Goal: Use online tool/utility: Utilize a website feature to perform a specific function

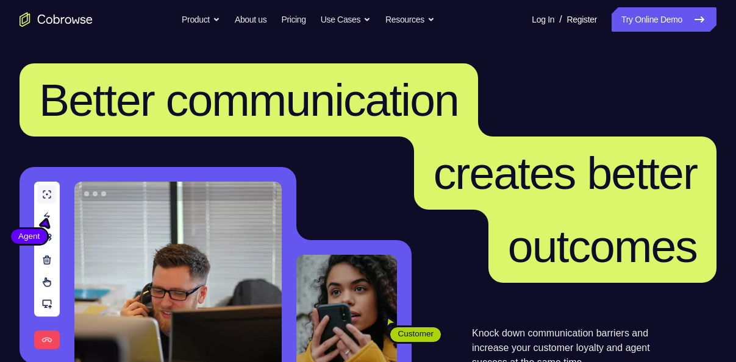
click at [620, 27] on link "Try Online Demo" at bounding box center [663, 19] width 105 height 24
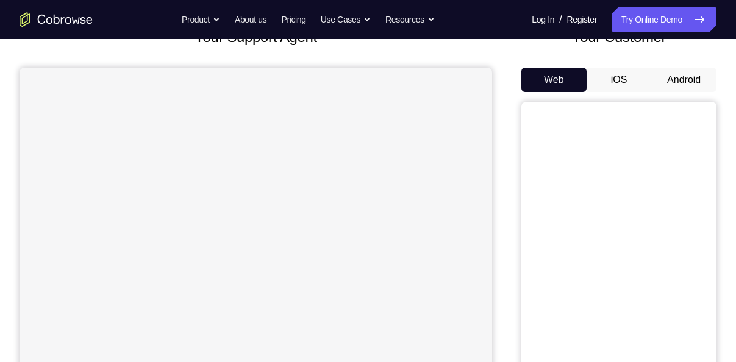
click at [675, 79] on button "Android" at bounding box center [683, 80] width 65 height 24
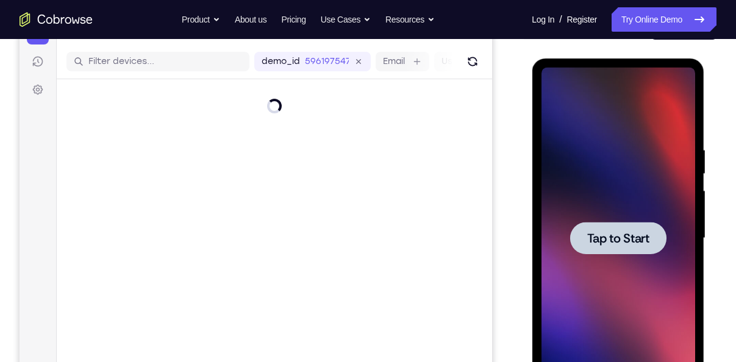
drag, startPoint x: 1206, startPoint y: 138, endPoint x: 635, endPoint y: 232, distance: 579.5
click at [635, 232] on span "Tap to Start" at bounding box center [617, 238] width 62 height 12
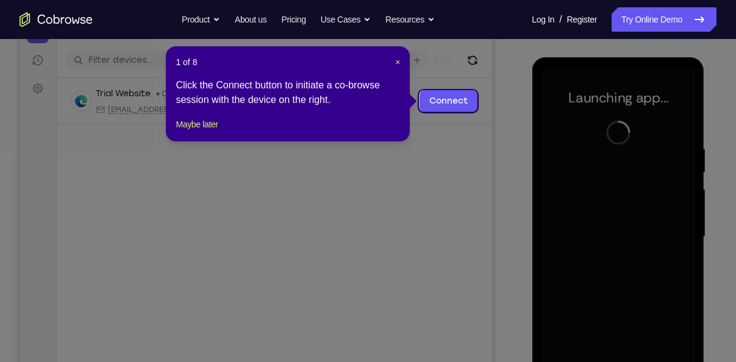
scroll to position [137, 0]
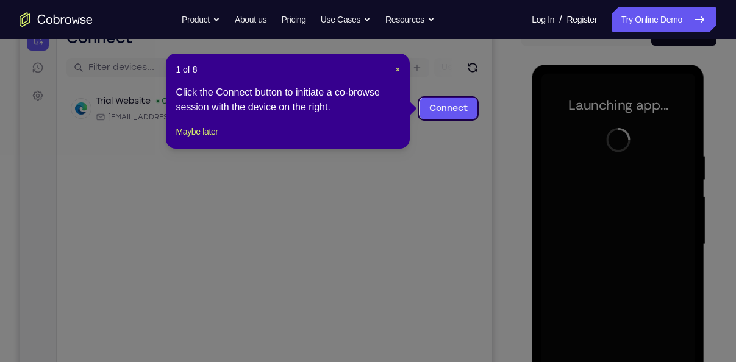
click at [395, 69] on span "×" at bounding box center [397, 70] width 5 height 10
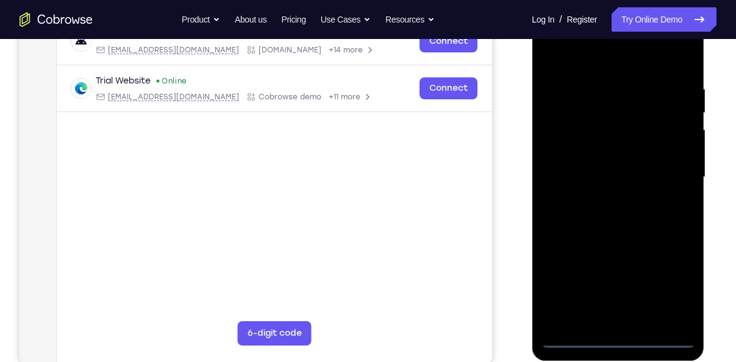
scroll to position [205, 0]
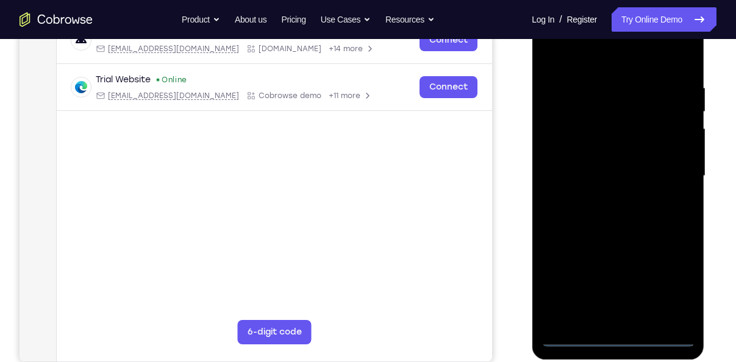
click at [616, 338] on div at bounding box center [618, 175] width 154 height 341
click at [666, 300] on div at bounding box center [618, 175] width 154 height 341
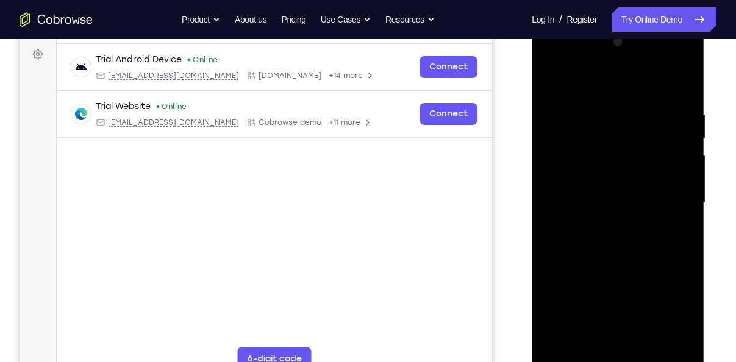
click at [610, 86] on div at bounding box center [618, 202] width 154 height 341
click at [660, 197] on div at bounding box center [618, 202] width 154 height 341
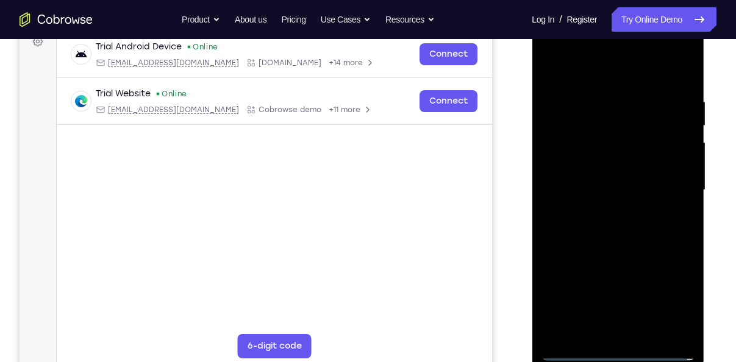
scroll to position [192, 0]
click at [600, 207] on div at bounding box center [618, 189] width 154 height 341
click at [588, 176] on div at bounding box center [618, 189] width 154 height 341
click at [608, 174] on div at bounding box center [618, 189] width 154 height 341
click at [607, 185] on div at bounding box center [618, 189] width 154 height 341
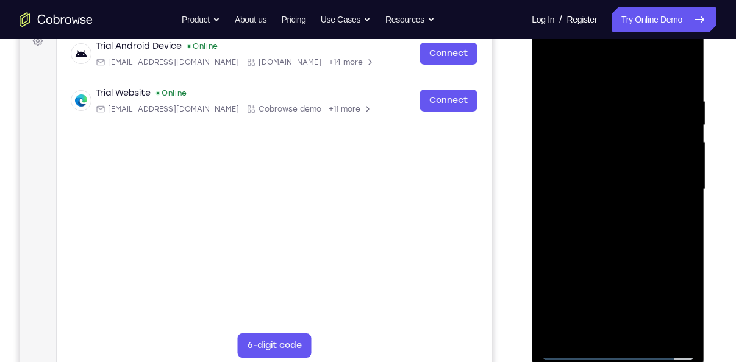
click at [615, 224] on div at bounding box center [618, 189] width 154 height 341
click at [644, 69] on div at bounding box center [618, 189] width 154 height 341
click at [679, 82] on div at bounding box center [618, 189] width 154 height 341
click at [682, 237] on div at bounding box center [618, 189] width 154 height 341
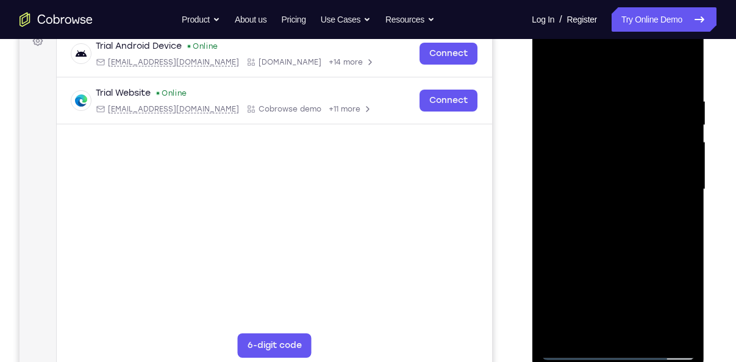
click at [682, 237] on div at bounding box center [618, 189] width 154 height 341
click at [644, 236] on div at bounding box center [618, 189] width 154 height 341
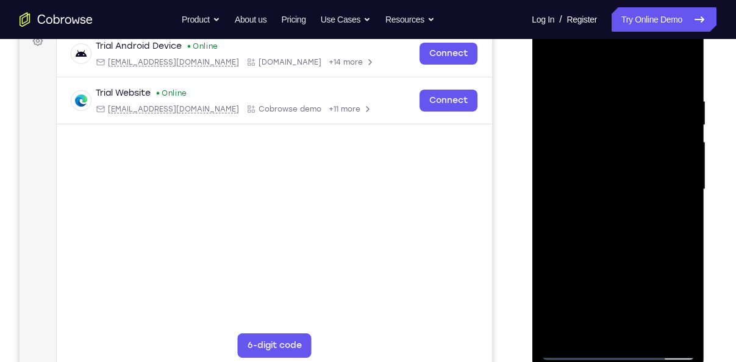
drag, startPoint x: 644, startPoint y: 236, endPoint x: 635, endPoint y: 188, distance: 49.0
click at [635, 188] on div at bounding box center [618, 189] width 154 height 341
click at [547, 291] on div at bounding box center [618, 189] width 154 height 341
drag, startPoint x: 602, startPoint y: 185, endPoint x: 612, endPoint y: 346, distance: 160.6
click at [612, 346] on div at bounding box center [618, 189] width 154 height 341
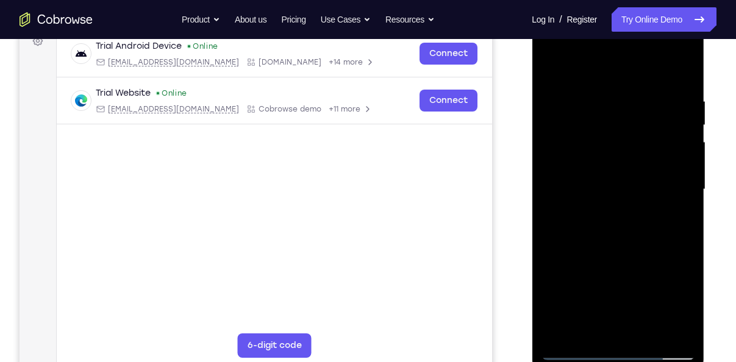
click at [597, 99] on div at bounding box center [618, 189] width 154 height 341
click at [682, 327] on div at bounding box center [618, 189] width 154 height 341
click at [683, 68] on div at bounding box center [618, 189] width 154 height 341
click at [685, 63] on div at bounding box center [618, 189] width 154 height 341
click at [647, 332] on div at bounding box center [618, 189] width 154 height 341
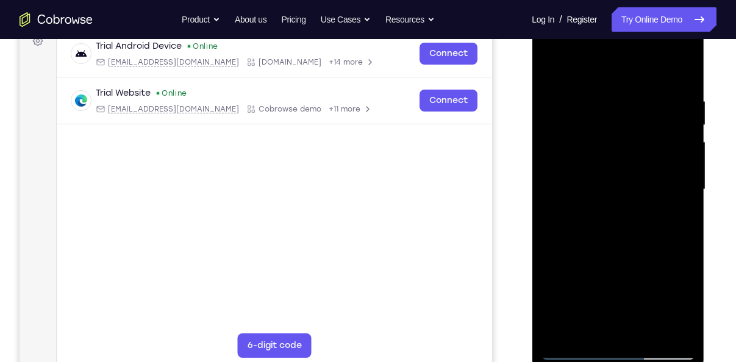
click at [631, 251] on div at bounding box center [618, 189] width 154 height 341
click at [626, 85] on div at bounding box center [618, 189] width 154 height 341
click at [550, 74] on div at bounding box center [618, 189] width 154 height 341
click at [648, 332] on div at bounding box center [618, 189] width 154 height 341
click at [688, 122] on div at bounding box center [618, 189] width 154 height 341
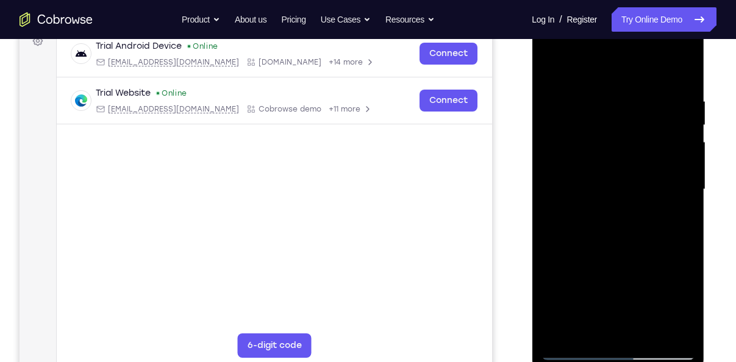
click at [585, 83] on div at bounding box center [618, 189] width 154 height 341
drag, startPoint x: 603, startPoint y: 185, endPoint x: 596, endPoint y: 221, distance: 37.3
click at [596, 221] on div at bounding box center [618, 189] width 154 height 341
click at [550, 86] on div at bounding box center [618, 189] width 154 height 341
click at [687, 120] on div at bounding box center [618, 189] width 154 height 341
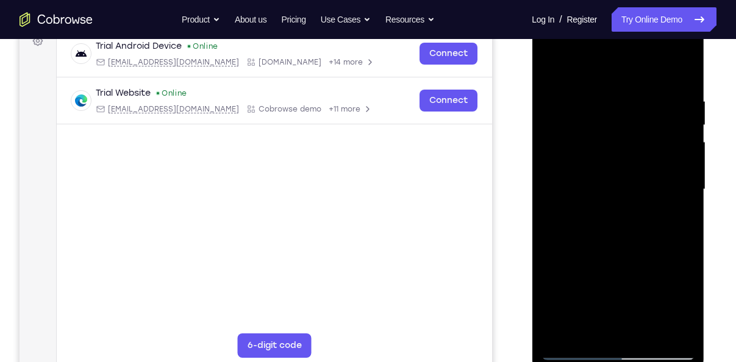
click at [687, 120] on div at bounding box center [618, 189] width 154 height 341
click at [555, 66] on div at bounding box center [618, 189] width 154 height 341
click at [592, 333] on div at bounding box center [618, 189] width 154 height 341
click at [561, 65] on div at bounding box center [618, 189] width 154 height 341
click at [613, 87] on div at bounding box center [618, 189] width 154 height 341
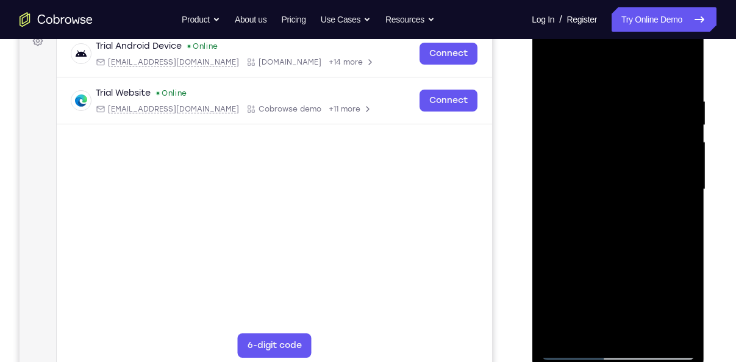
click at [645, 112] on div at bounding box center [618, 189] width 154 height 341
click at [598, 326] on div at bounding box center [618, 189] width 154 height 341
click at [672, 215] on div at bounding box center [618, 189] width 154 height 341
click at [675, 218] on div at bounding box center [618, 189] width 154 height 341
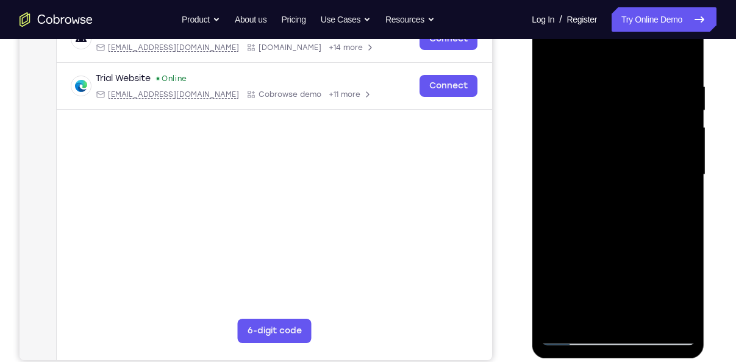
drag, startPoint x: 597, startPoint y: 150, endPoint x: 604, endPoint y: 149, distance: 7.3
click at [604, 149] on div at bounding box center [618, 174] width 154 height 341
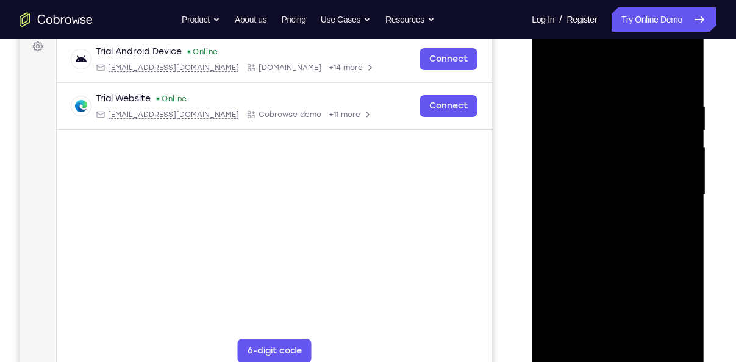
scroll to position [186, 0]
click at [552, 71] on div at bounding box center [618, 195] width 154 height 341
click at [683, 130] on div at bounding box center [618, 195] width 154 height 341
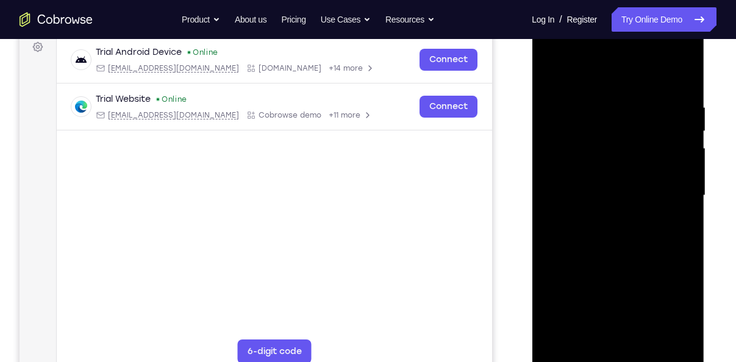
click at [683, 130] on div at bounding box center [618, 195] width 154 height 341
click at [640, 191] on div at bounding box center [618, 195] width 154 height 341
click at [587, 84] on div at bounding box center [618, 195] width 154 height 341
click at [583, 143] on div at bounding box center [618, 195] width 154 height 341
click at [597, 73] on div at bounding box center [618, 195] width 154 height 341
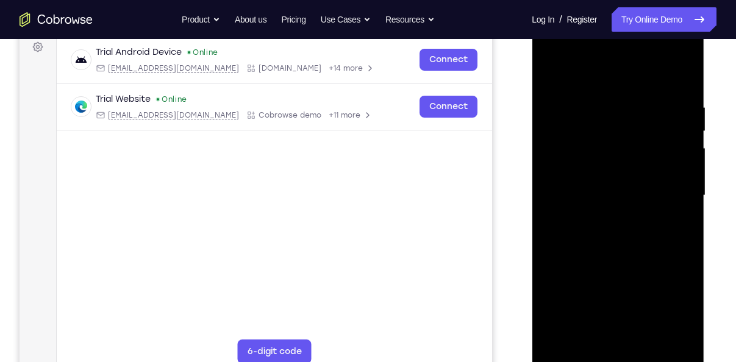
click at [561, 91] on div at bounding box center [618, 195] width 154 height 341
click at [668, 337] on div at bounding box center [618, 195] width 154 height 341
click at [600, 333] on div at bounding box center [618, 195] width 154 height 341
click at [629, 315] on div at bounding box center [618, 195] width 154 height 341
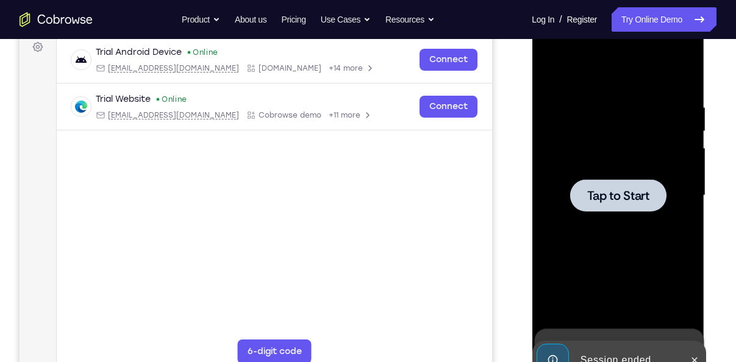
click at [632, 274] on div at bounding box center [618, 195] width 154 height 341
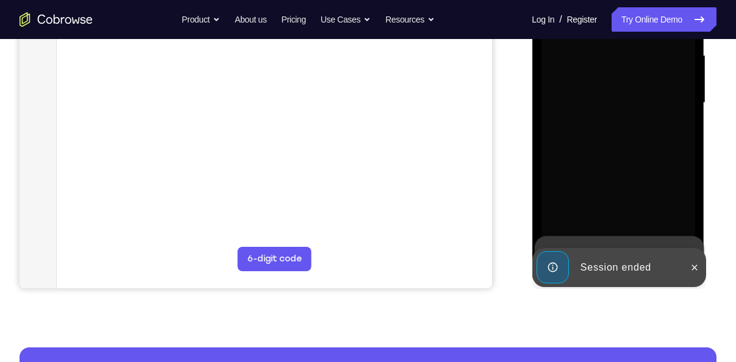
scroll to position [286, 0]
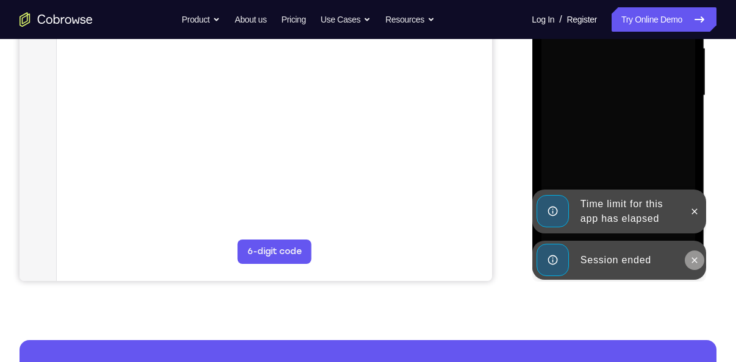
click at [691, 262] on icon at bounding box center [694, 260] width 10 height 10
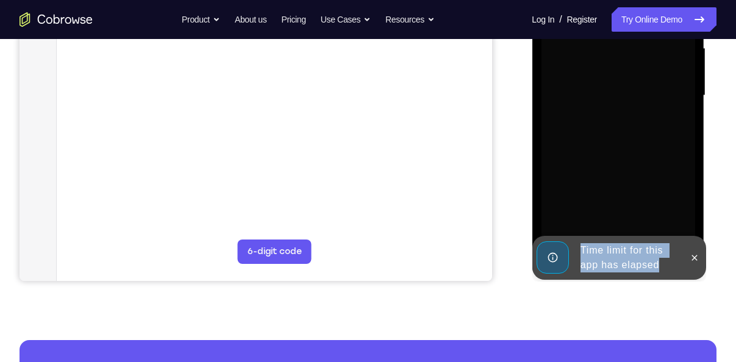
drag, startPoint x: 691, startPoint y: 262, endPoint x: 697, endPoint y: 212, distance: 49.8
click at [697, 236] on div "Time limit for this app has elapsed" at bounding box center [619, 258] width 174 height 44
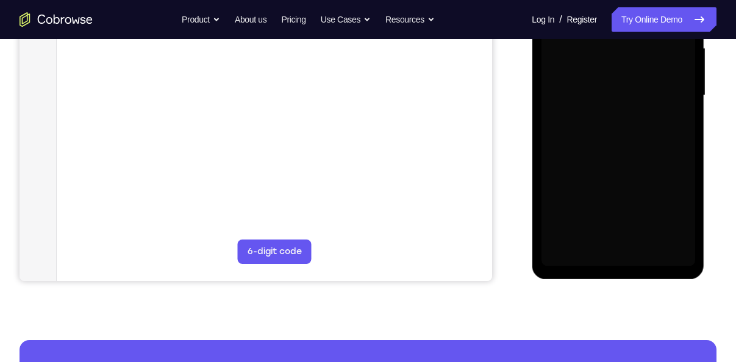
click at [697, 212] on div "Launching app..." at bounding box center [618, 97] width 173 height 363
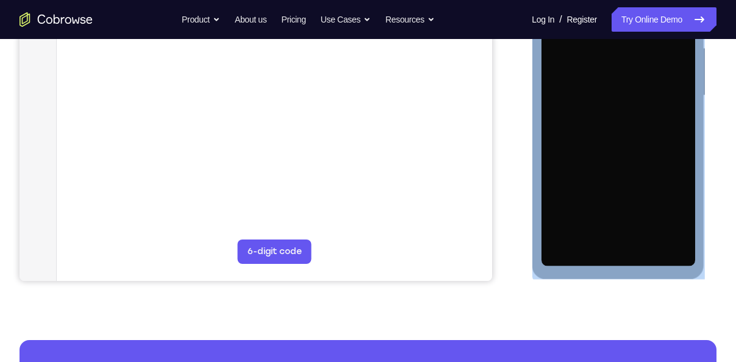
click at [697, 212] on div "Launching app..." at bounding box center [618, 97] width 173 height 363
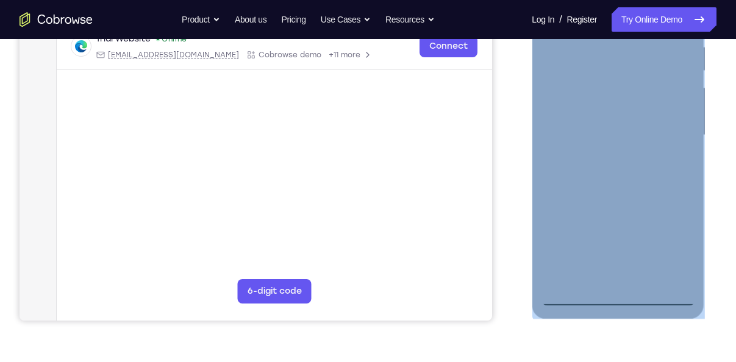
scroll to position [232, 0]
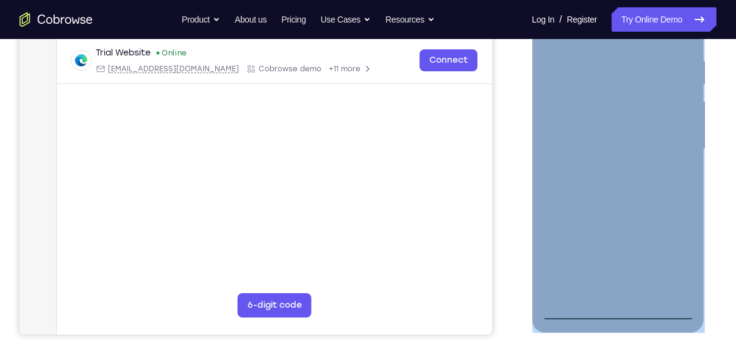
click at [699, 254] on div at bounding box center [618, 151] width 173 height 363
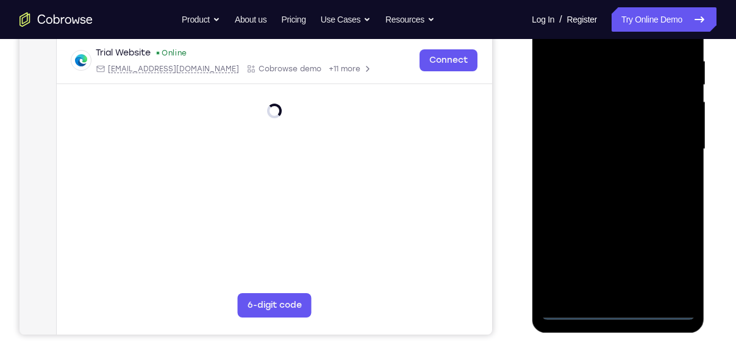
click at [624, 313] on div at bounding box center [618, 149] width 154 height 341
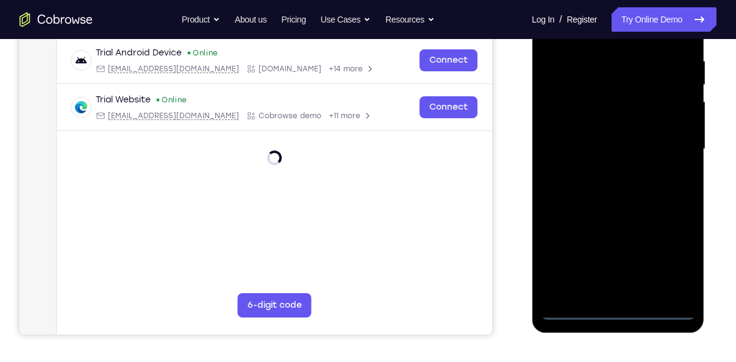
click at [672, 263] on div at bounding box center [618, 149] width 154 height 341
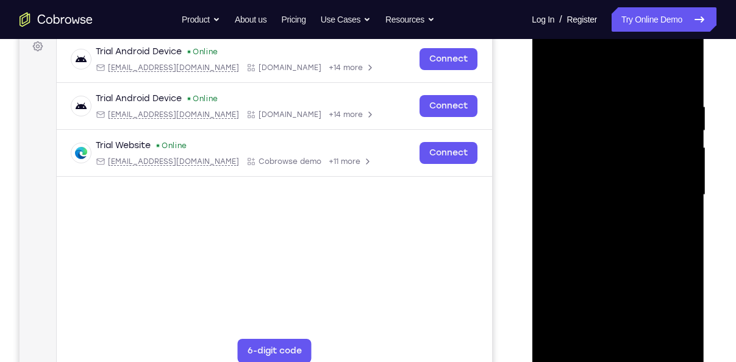
scroll to position [186, 0]
click at [596, 91] on div at bounding box center [618, 195] width 154 height 341
click at [596, 72] on div at bounding box center [618, 195] width 154 height 341
click at [664, 200] on div at bounding box center [618, 195] width 154 height 341
click at [607, 210] on div at bounding box center [618, 195] width 154 height 341
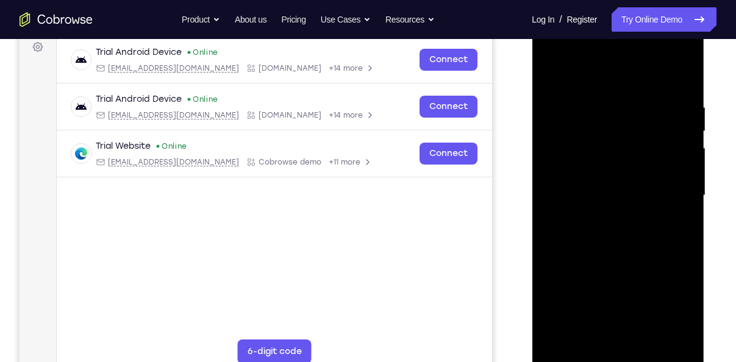
click at [605, 214] on div at bounding box center [618, 195] width 154 height 341
click at [610, 175] on div at bounding box center [618, 195] width 154 height 341
click at [597, 166] on div at bounding box center [618, 195] width 154 height 341
click at [607, 193] on div at bounding box center [618, 195] width 154 height 341
click at [619, 240] on div at bounding box center [618, 195] width 154 height 341
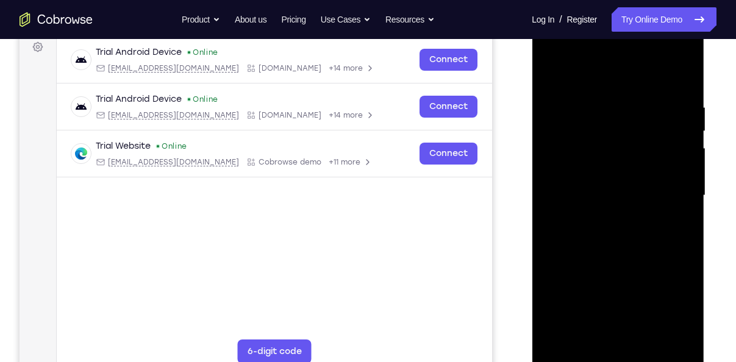
click at [629, 240] on div at bounding box center [618, 195] width 154 height 341
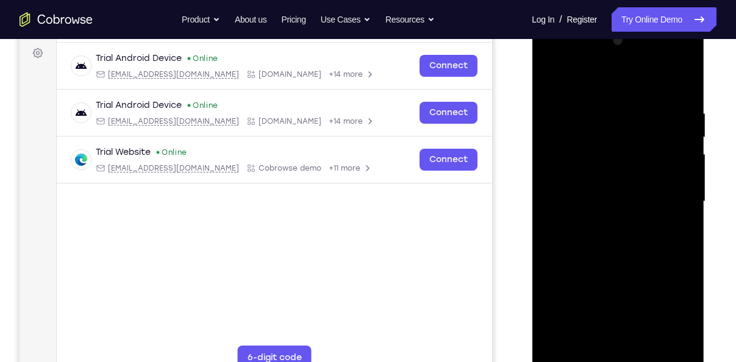
scroll to position [182, 0]
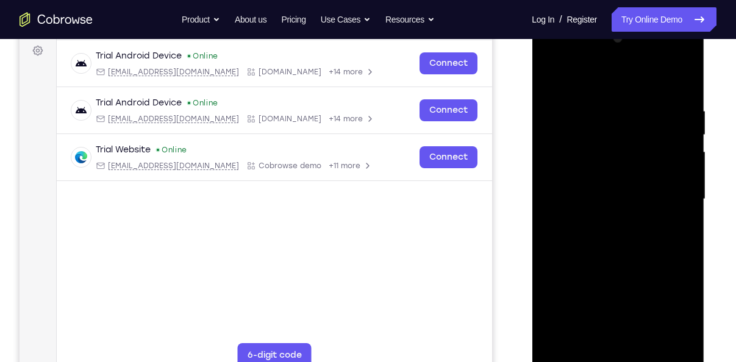
drag, startPoint x: 632, startPoint y: 232, endPoint x: 632, endPoint y: 262, distance: 29.9
click at [632, 262] on div at bounding box center [618, 199] width 154 height 341
click at [679, 93] on div at bounding box center [618, 199] width 154 height 341
click at [632, 170] on div at bounding box center [618, 199] width 154 height 341
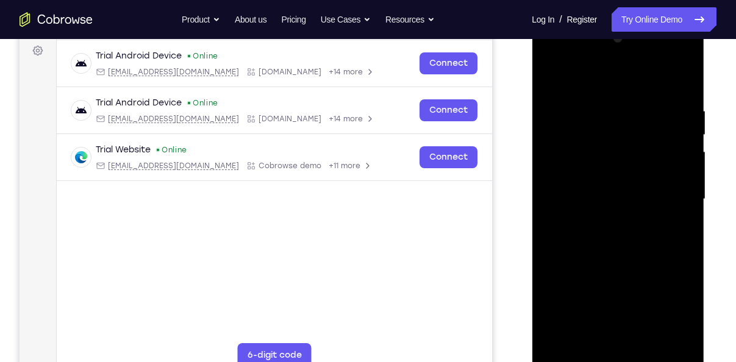
click at [632, 170] on div at bounding box center [618, 199] width 154 height 341
click at [642, 94] on div at bounding box center [618, 199] width 154 height 341
click at [660, 340] on div at bounding box center [618, 199] width 154 height 341
click at [682, 81] on div at bounding box center [618, 199] width 154 height 341
click at [593, 343] on div at bounding box center [618, 199] width 154 height 341
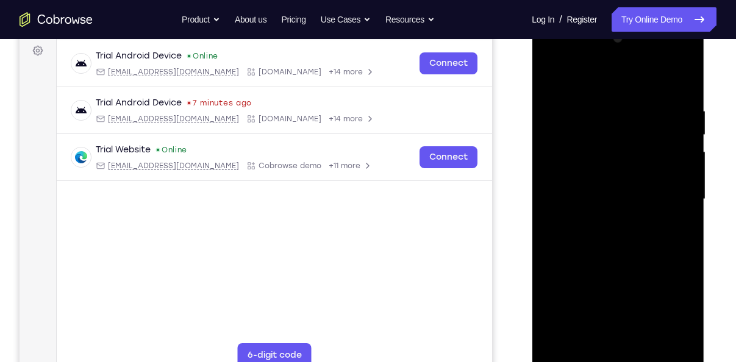
click at [579, 74] on div at bounding box center [618, 199] width 154 height 341
click at [589, 104] on div at bounding box center [618, 199] width 154 height 341
click at [639, 114] on div at bounding box center [618, 199] width 154 height 341
click at [647, 117] on div at bounding box center [618, 199] width 154 height 341
click at [550, 76] on div at bounding box center [618, 199] width 154 height 341
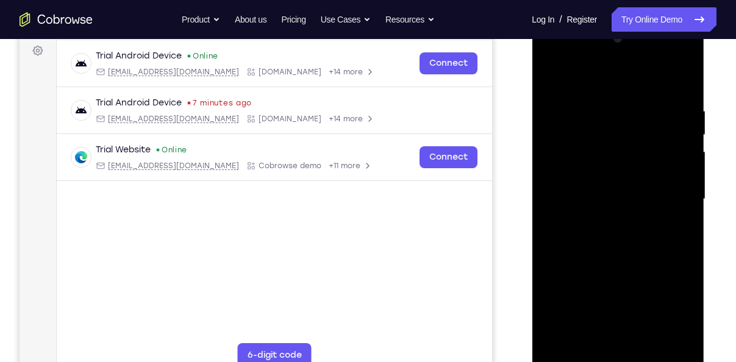
click at [550, 76] on div at bounding box center [618, 199] width 154 height 341
click at [611, 258] on div at bounding box center [618, 199] width 154 height 341
click at [545, 75] on div at bounding box center [618, 199] width 154 height 341
click at [583, 90] on div at bounding box center [618, 199] width 154 height 341
click at [572, 166] on div at bounding box center [618, 199] width 154 height 341
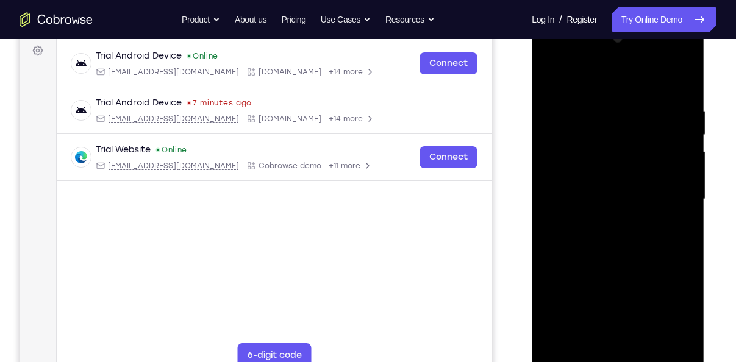
click at [586, 337] on div at bounding box center [618, 199] width 154 height 341
click at [677, 229] on div at bounding box center [618, 199] width 154 height 341
click at [550, 72] on div at bounding box center [618, 199] width 154 height 341
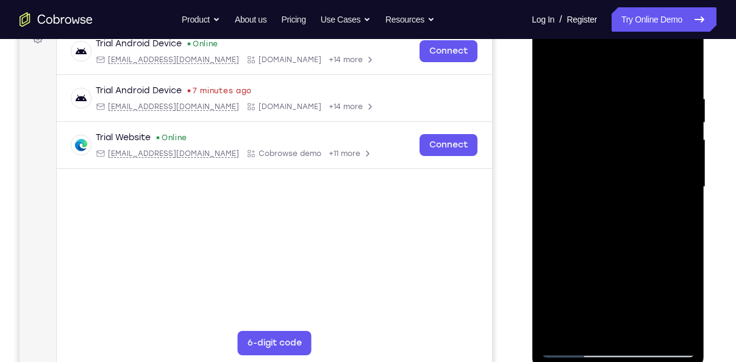
drag, startPoint x: 672, startPoint y: 97, endPoint x: 397, endPoint y: 139, distance: 278.7
click at [532, 139] on html "Online web based iOS Simulators and Android Emulators. Run iPhone, iPad, Mobile…" at bounding box center [619, 190] width 174 height 366
drag, startPoint x: 593, startPoint y: 91, endPoint x: 737, endPoint y: 90, distance: 143.9
click at [705, 90] on html "Online web based iOS Simulators and Android Emulators. Run iPhone, iPad, Mobile…" at bounding box center [619, 190] width 174 height 366
drag, startPoint x: 601, startPoint y: 90, endPoint x: 737, endPoint y: 97, distance: 136.1
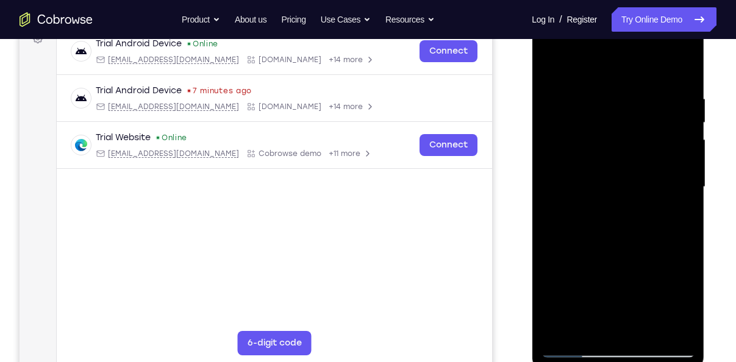
click at [705, 97] on html "Online web based iOS Simulators and Android Emulators. Run iPhone, iPad, Mobile…" at bounding box center [619, 190] width 174 height 366
drag, startPoint x: 586, startPoint y: 96, endPoint x: 717, endPoint y: 108, distance: 131.6
click at [705, 108] on html "Online web based iOS Simulators and Android Emulators. Run iPhone, iPad, Mobile…" at bounding box center [619, 190] width 174 height 366
drag, startPoint x: 565, startPoint y: 90, endPoint x: 737, endPoint y: 101, distance: 172.9
click at [705, 101] on html "Online web based iOS Simulators and Android Emulators. Run iPhone, iPad, Mobile…" at bounding box center [619, 190] width 174 height 366
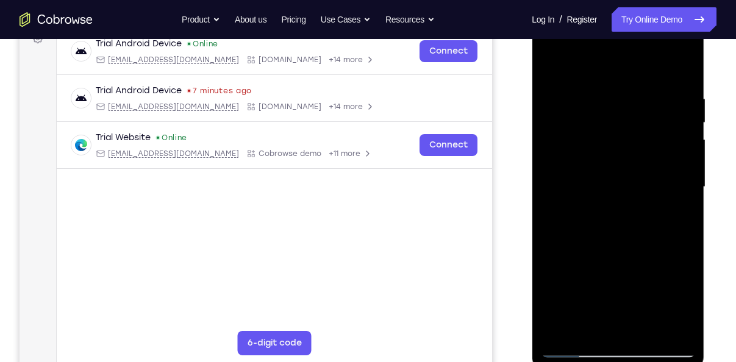
click at [629, 98] on div at bounding box center [618, 186] width 154 height 341
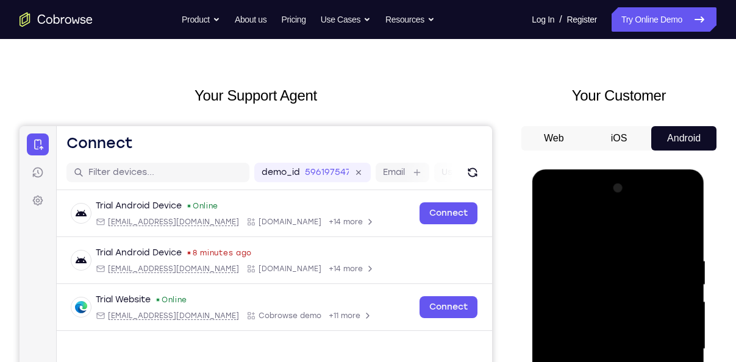
scroll to position [0, 0]
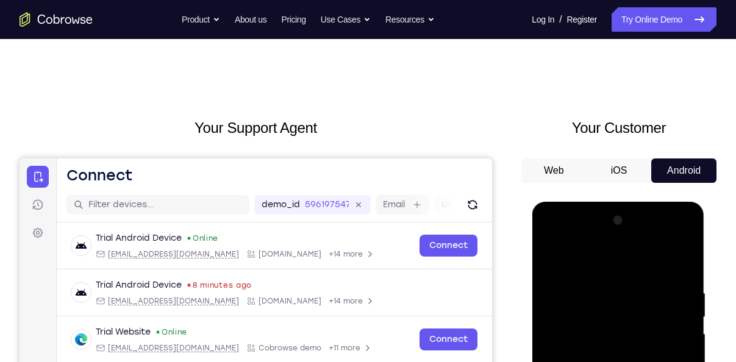
click at [702, 165] on button "Android" at bounding box center [683, 171] width 65 height 24
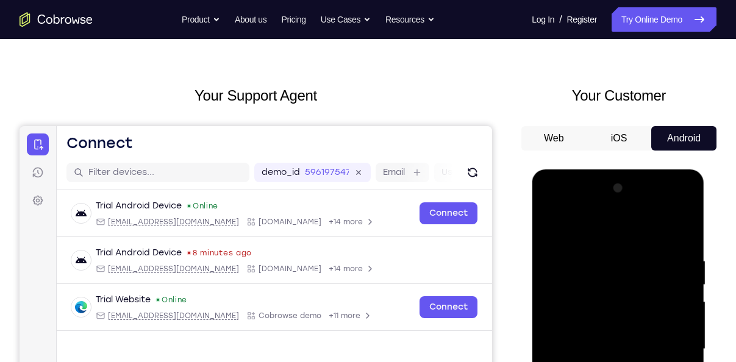
scroll to position [33, 0]
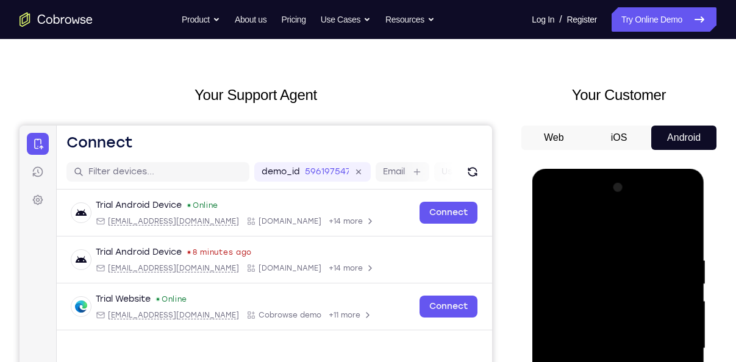
click at [608, 143] on button "iOS" at bounding box center [618, 138] width 65 height 24
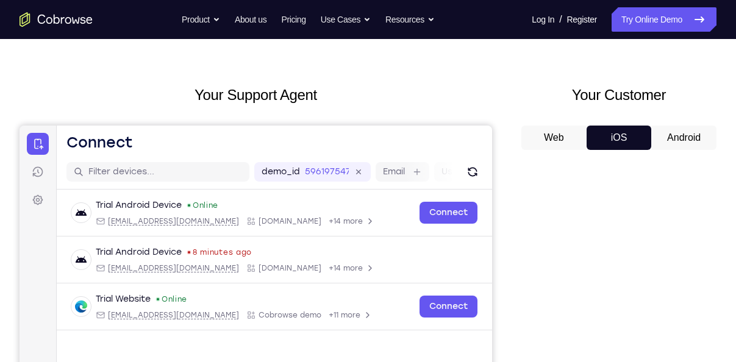
click at [661, 137] on button "Android" at bounding box center [683, 138] width 65 height 24
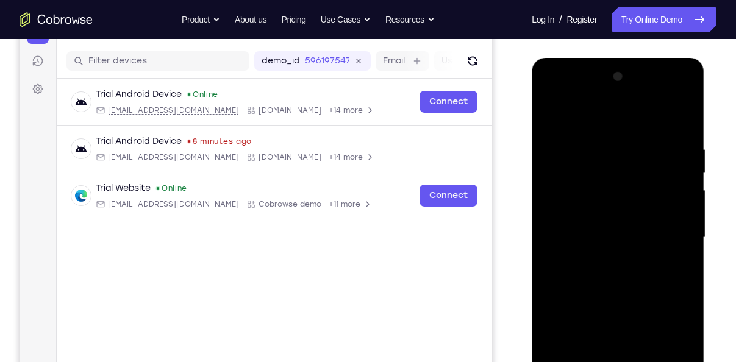
scroll to position [156, 0]
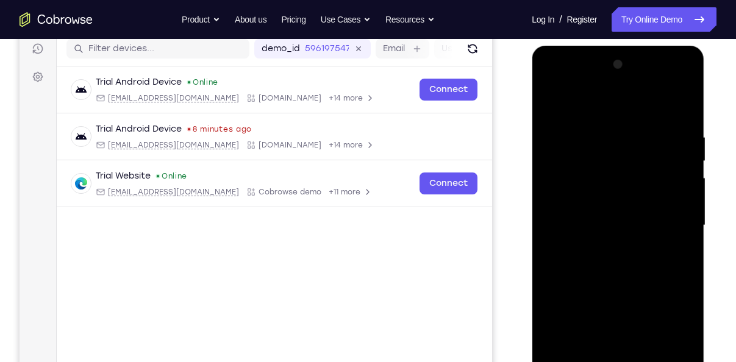
click at [626, 159] on div at bounding box center [618, 225] width 154 height 341
click at [625, 195] on div at bounding box center [618, 225] width 154 height 341
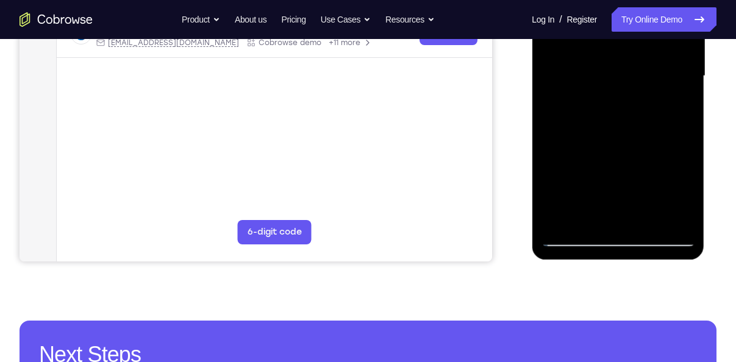
scroll to position [306, 0]
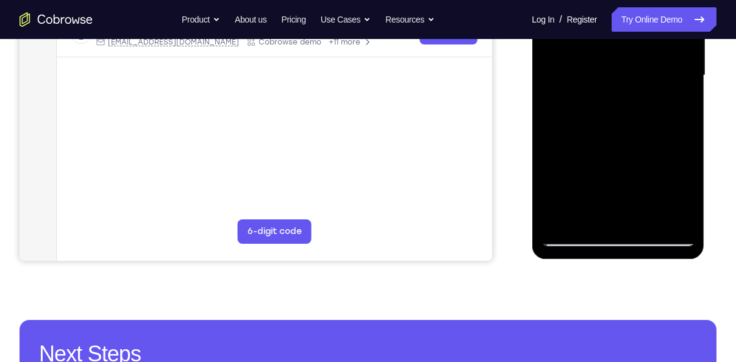
drag, startPoint x: 611, startPoint y: 224, endPoint x: 611, endPoint y: 260, distance: 36.0
click at [611, 260] on div at bounding box center [619, 79] width 174 height 366
drag, startPoint x: 611, startPoint y: 260, endPoint x: 618, endPoint y: 251, distance: 11.3
click at [618, 251] on div at bounding box center [619, 79] width 174 height 366
click at [617, 250] on div at bounding box center [618, 77] width 173 height 363
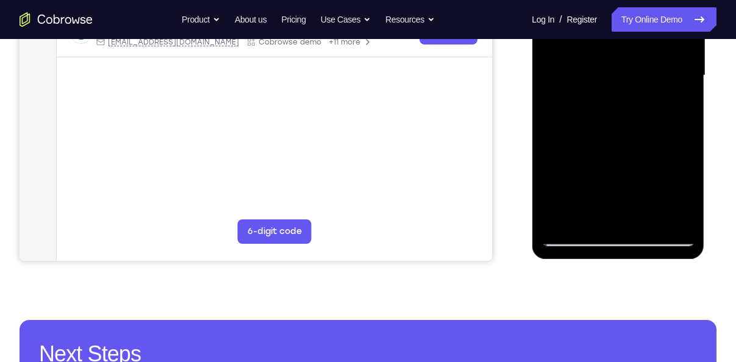
click at [616, 250] on div at bounding box center [618, 77] width 173 height 363
click at [613, 246] on div at bounding box center [618, 75] width 154 height 341
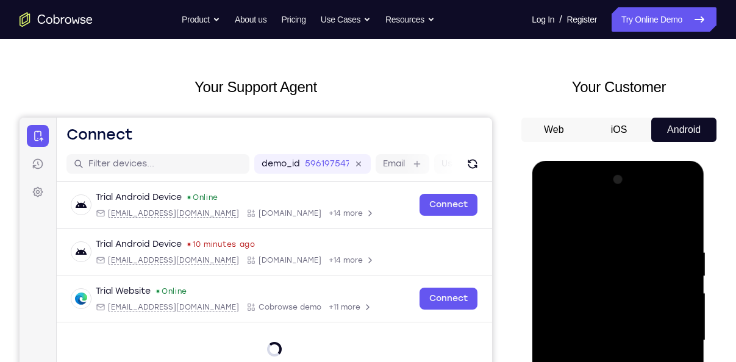
scroll to position [40, 0]
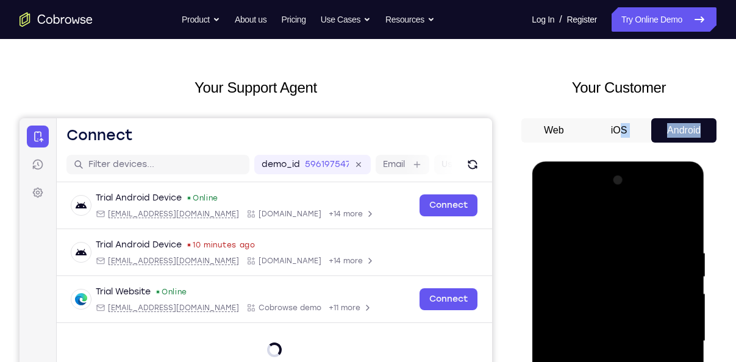
drag, startPoint x: 99, startPoint y: 0, endPoint x: 619, endPoint y: 138, distance: 538.1
click at [619, 138] on div "Web iOS Android" at bounding box center [618, 322] width 195 height 409
click at [619, 138] on button "iOS" at bounding box center [618, 130] width 65 height 24
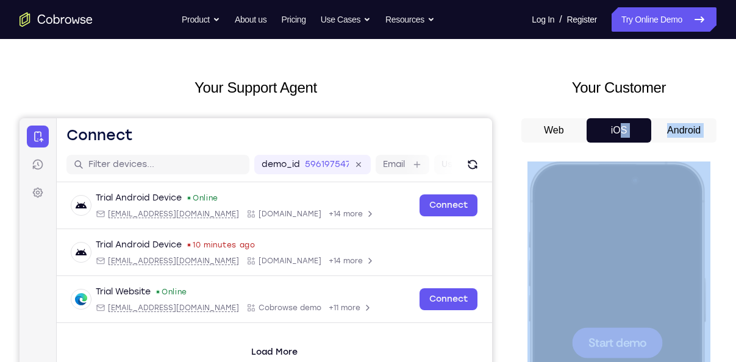
scroll to position [0, 0]
click at [651, 139] on button "Android" at bounding box center [683, 130] width 65 height 24
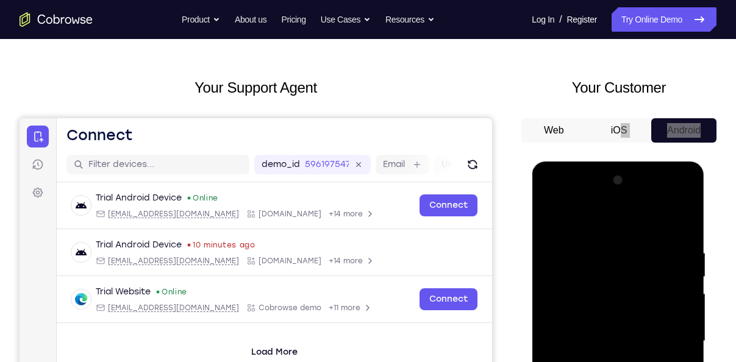
click at [646, 183] on div at bounding box center [618, 341] width 154 height 341
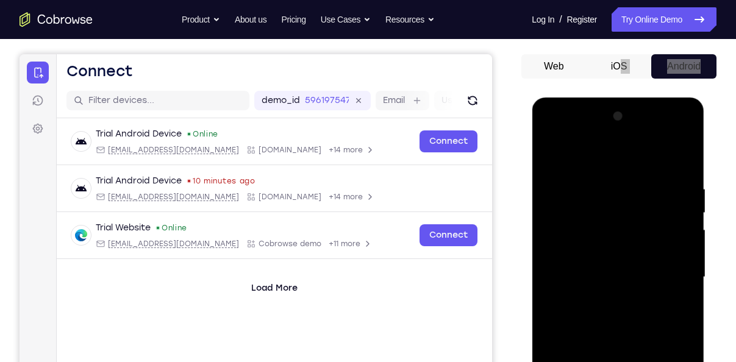
scroll to position [105, 0]
click at [646, 183] on div at bounding box center [618, 276] width 154 height 341
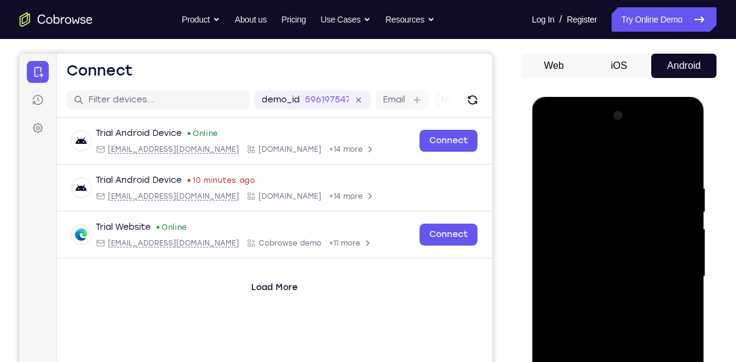
click at [710, 148] on div at bounding box center [618, 275] width 195 height 375
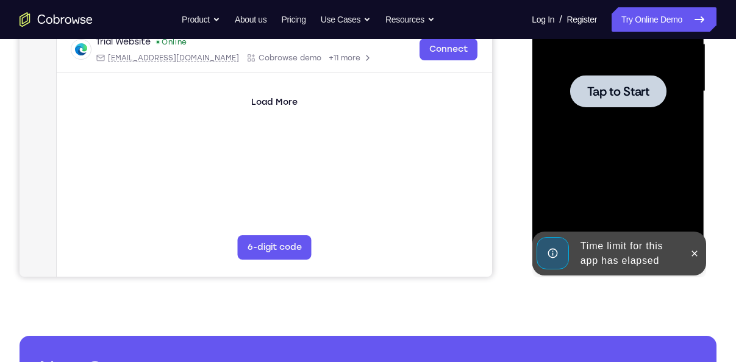
scroll to position [291, 0]
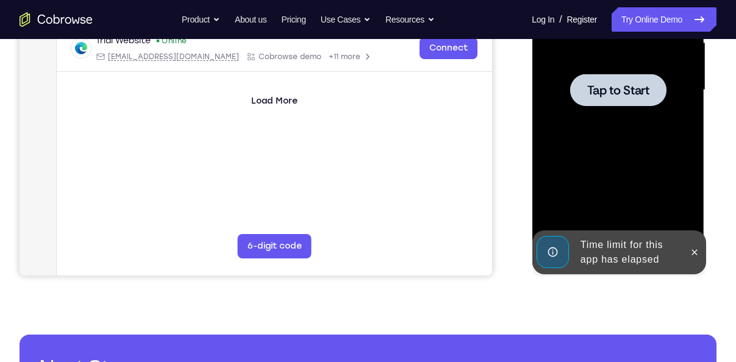
click at [618, 115] on div at bounding box center [618, 90] width 154 height 341
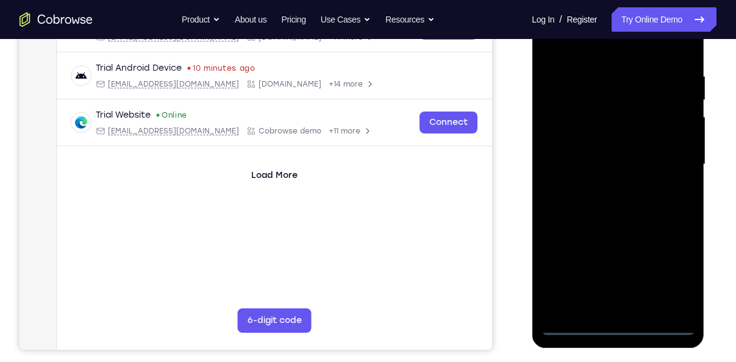
scroll to position [219, 0]
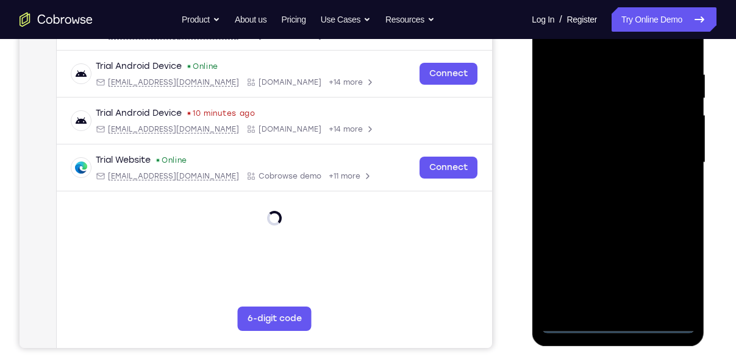
click at [614, 322] on div at bounding box center [618, 162] width 154 height 341
click at [660, 272] on div at bounding box center [618, 162] width 154 height 341
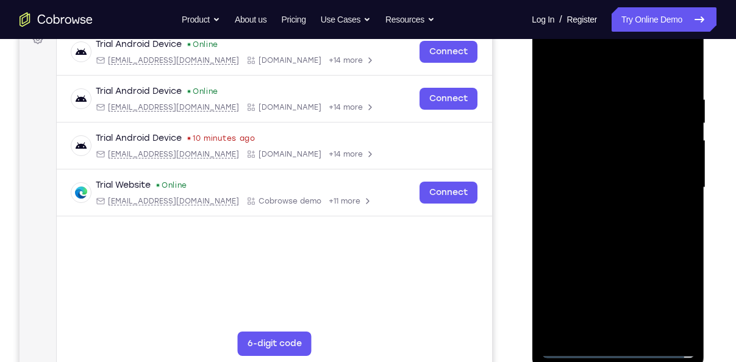
scroll to position [192, 0]
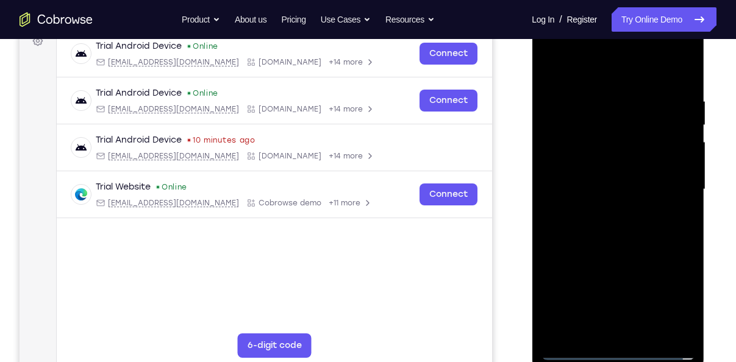
click at [618, 77] on div at bounding box center [618, 189] width 154 height 341
click at [668, 186] on div at bounding box center [618, 189] width 154 height 341
click at [601, 206] on div at bounding box center [618, 189] width 154 height 341
click at [588, 172] on div at bounding box center [618, 189] width 154 height 341
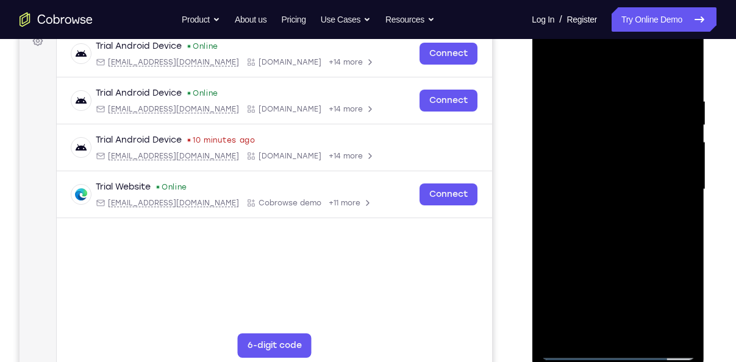
click at [597, 190] on div at bounding box center [618, 189] width 154 height 341
click at [614, 224] on div at bounding box center [618, 189] width 154 height 341
click at [685, 79] on div at bounding box center [618, 189] width 154 height 341
click at [676, 99] on div at bounding box center [618, 189] width 154 height 341
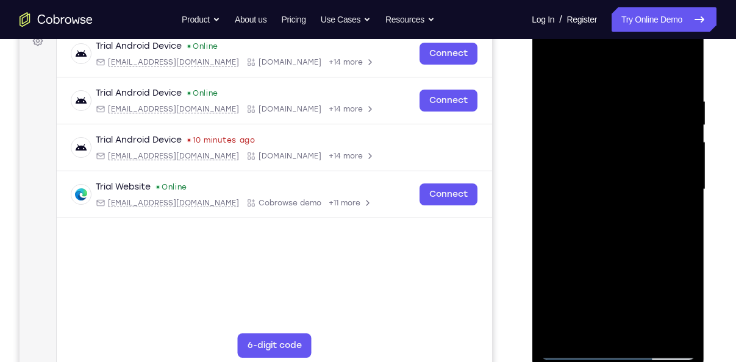
click at [661, 326] on div at bounding box center [618, 189] width 154 height 341
click at [630, 326] on div at bounding box center [618, 189] width 154 height 341
click at [582, 324] on div at bounding box center [618, 189] width 154 height 341
click at [594, 232] on div at bounding box center [618, 189] width 154 height 341
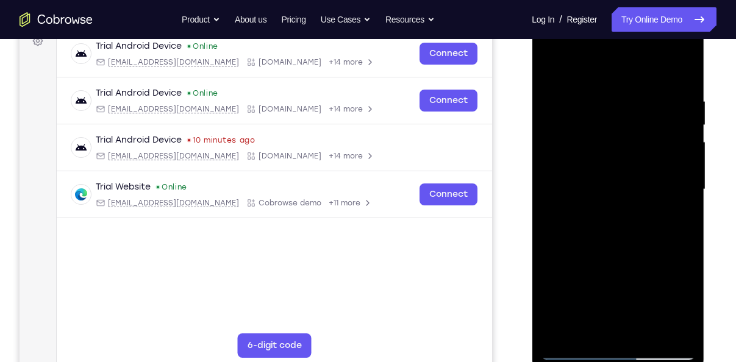
click at [609, 181] on div at bounding box center [618, 189] width 154 height 341
click at [682, 227] on div at bounding box center [618, 189] width 154 height 341
click at [650, 189] on div at bounding box center [618, 189] width 154 height 341
click at [680, 329] on div at bounding box center [618, 189] width 154 height 341
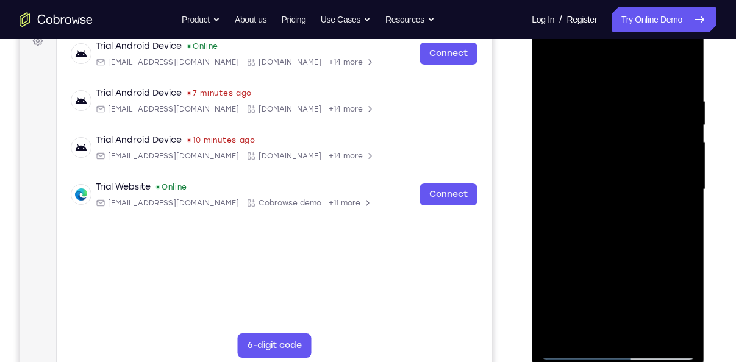
click at [676, 66] on div at bounding box center [618, 189] width 154 height 341
click at [628, 327] on div at bounding box center [618, 189] width 154 height 341
click at [585, 331] on div at bounding box center [618, 189] width 154 height 341
click at [550, 251] on div at bounding box center [618, 189] width 154 height 341
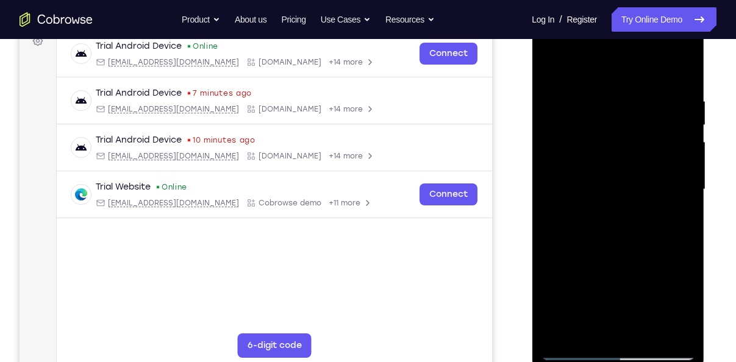
click at [594, 152] on div at bounding box center [618, 189] width 154 height 341
click at [621, 332] on div at bounding box center [618, 189] width 154 height 341
click at [583, 326] on div at bounding box center [618, 189] width 154 height 341
click at [554, 251] on div at bounding box center [618, 189] width 154 height 341
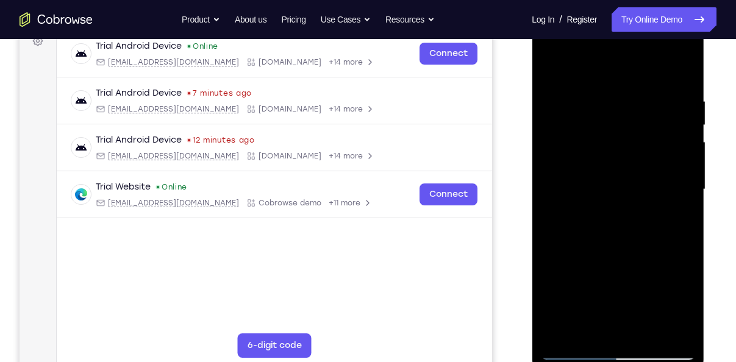
click at [550, 254] on div at bounding box center [618, 189] width 154 height 341
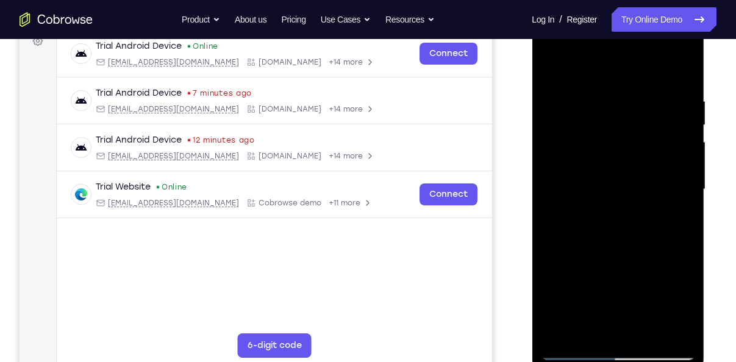
click at [594, 215] on div at bounding box center [618, 189] width 154 height 341
click at [639, 331] on div at bounding box center [618, 189] width 154 height 341
click at [613, 328] on div at bounding box center [618, 189] width 154 height 341
click at [585, 326] on div at bounding box center [618, 189] width 154 height 341
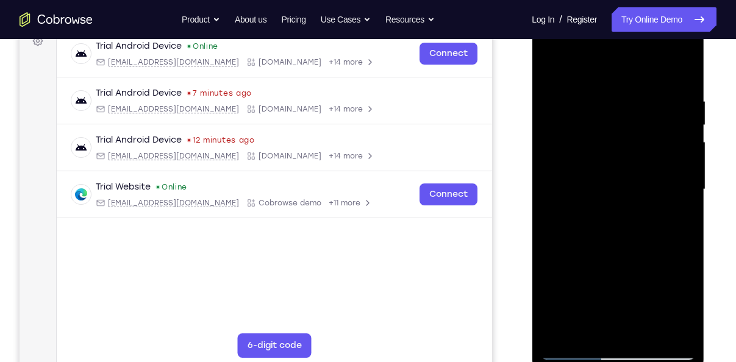
click at [552, 255] on div at bounding box center [618, 189] width 154 height 341
click at [607, 193] on div at bounding box center [618, 189] width 154 height 341
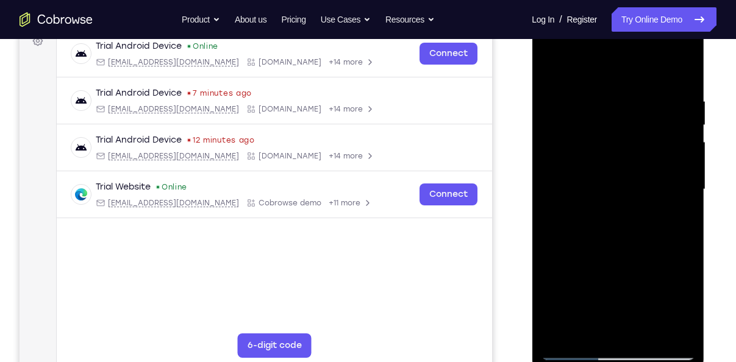
click at [641, 328] on div at bounding box center [618, 189] width 154 height 341
click at [674, 327] on div at bounding box center [618, 189] width 154 height 341
click at [685, 72] on div at bounding box center [618, 189] width 154 height 341
click at [647, 254] on div at bounding box center [618, 189] width 154 height 341
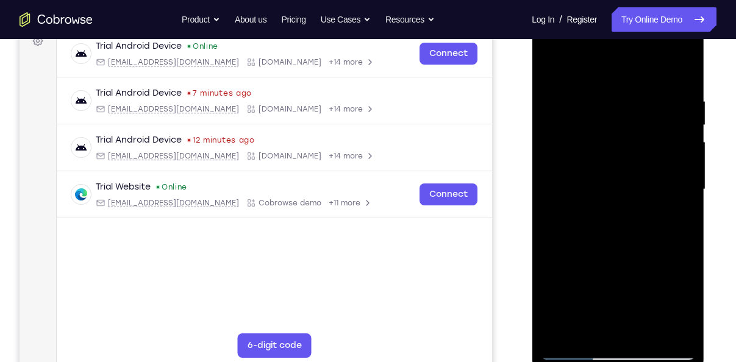
drag, startPoint x: 666, startPoint y: 272, endPoint x: 666, endPoint y: 154, distance: 118.9
click at [666, 154] on div at bounding box center [618, 189] width 154 height 341
drag, startPoint x: 628, startPoint y: 297, endPoint x: 677, endPoint y: 46, distance: 256.0
click at [677, 46] on div at bounding box center [618, 189] width 154 height 341
drag, startPoint x: 641, startPoint y: 251, endPoint x: 661, endPoint y: 99, distance: 153.1
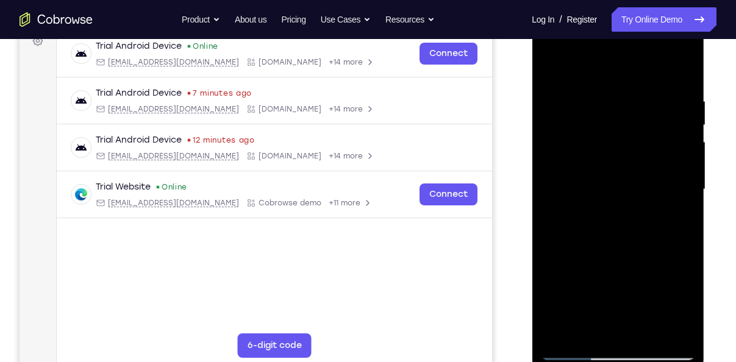
click at [661, 99] on div at bounding box center [618, 189] width 154 height 341
drag, startPoint x: 637, startPoint y: 177, endPoint x: 647, endPoint y: 89, distance: 88.3
click at [647, 89] on div at bounding box center [618, 189] width 154 height 341
click at [682, 115] on div at bounding box center [618, 189] width 154 height 341
click at [572, 196] on div at bounding box center [618, 189] width 154 height 341
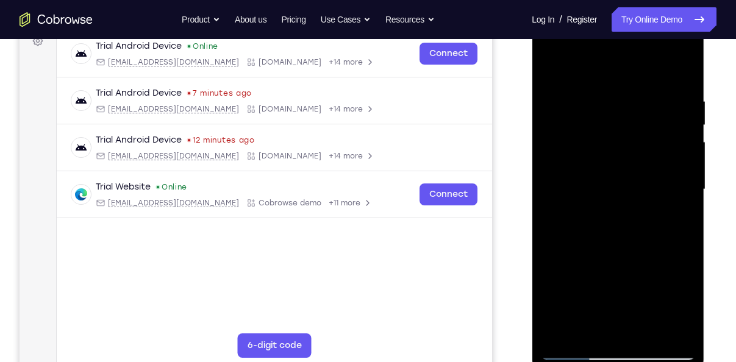
click at [572, 196] on div at bounding box center [618, 189] width 154 height 341
click at [643, 328] on div at bounding box center [618, 189] width 154 height 341
click at [609, 252] on div at bounding box center [618, 189] width 154 height 341
click at [627, 171] on div at bounding box center [618, 189] width 154 height 341
click at [609, 327] on div at bounding box center [618, 189] width 154 height 341
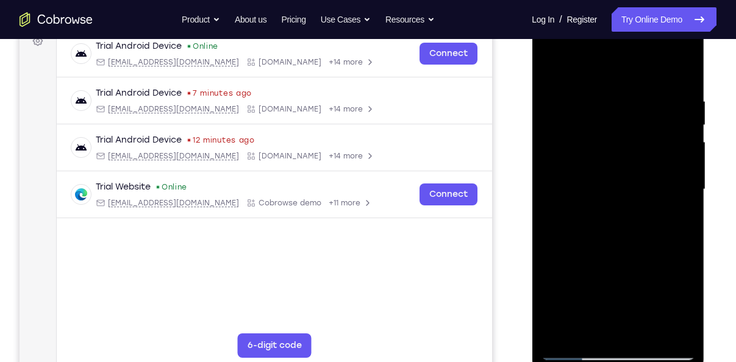
click at [614, 62] on div at bounding box center [618, 189] width 154 height 341
click at [560, 91] on div at bounding box center [618, 189] width 154 height 341
click at [585, 332] on div at bounding box center [618, 189] width 154 height 341
click at [586, 333] on div at bounding box center [618, 189] width 154 height 341
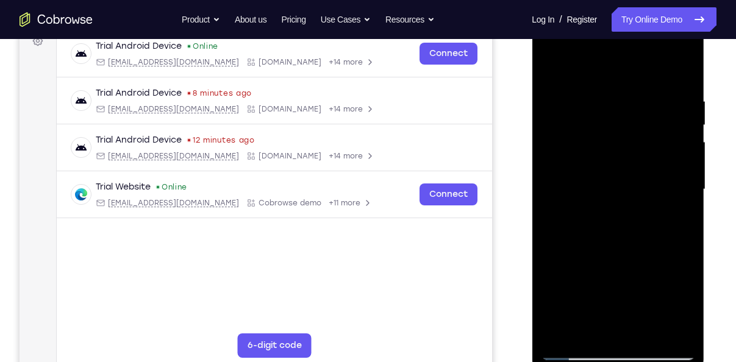
drag, startPoint x: 617, startPoint y: 307, endPoint x: 625, endPoint y: 240, distance: 66.9
click at [625, 240] on div at bounding box center [618, 189] width 154 height 341
drag, startPoint x: 624, startPoint y: 310, endPoint x: 670, endPoint y: 203, distance: 116.9
click at [670, 203] on div at bounding box center [618, 189] width 154 height 341
drag, startPoint x: 594, startPoint y: 287, endPoint x: 628, endPoint y: 347, distance: 68.5
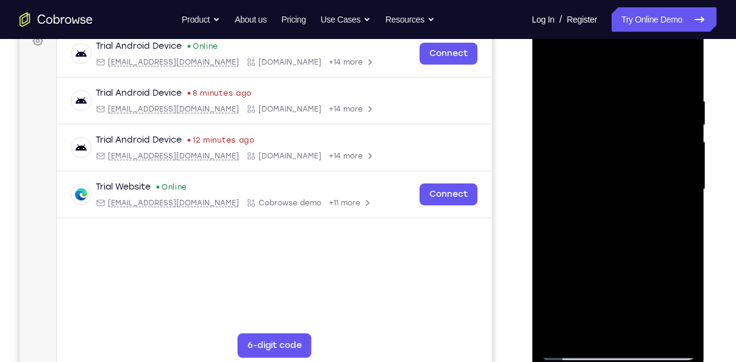
click at [628, 347] on div at bounding box center [618, 189] width 154 height 341
click at [543, 280] on div at bounding box center [618, 189] width 154 height 341
click at [546, 280] on div at bounding box center [618, 189] width 154 height 341
click at [553, 330] on div at bounding box center [618, 189] width 154 height 341
click at [583, 330] on div at bounding box center [618, 189] width 154 height 341
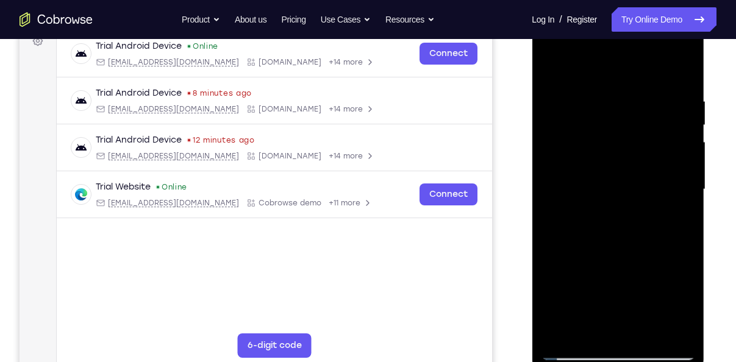
click at [569, 252] on div at bounding box center [618, 189] width 154 height 341
click at [589, 178] on div at bounding box center [618, 189] width 154 height 341
click at [639, 329] on div at bounding box center [618, 189] width 154 height 341
click at [671, 328] on div at bounding box center [618, 189] width 154 height 341
click at [679, 74] on div at bounding box center [618, 189] width 154 height 341
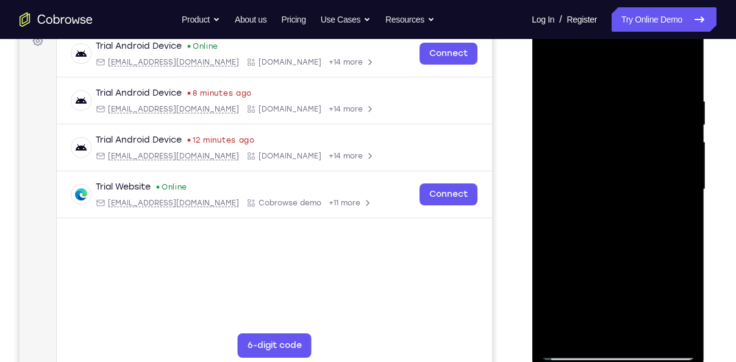
click at [555, 332] on div at bounding box center [618, 189] width 154 height 341
click at [646, 330] on div at bounding box center [618, 189] width 154 height 341
click at [608, 165] on div at bounding box center [618, 189] width 154 height 341
click at [579, 71] on div at bounding box center [618, 189] width 154 height 341
click at [560, 91] on div at bounding box center [618, 189] width 154 height 341
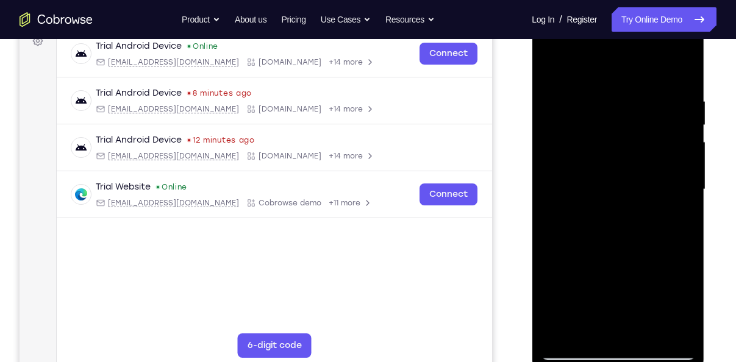
click at [582, 322] on div at bounding box center [618, 189] width 154 height 341
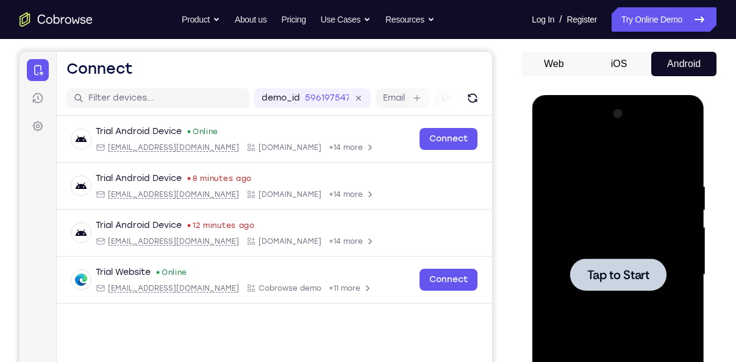
scroll to position [108, 0]
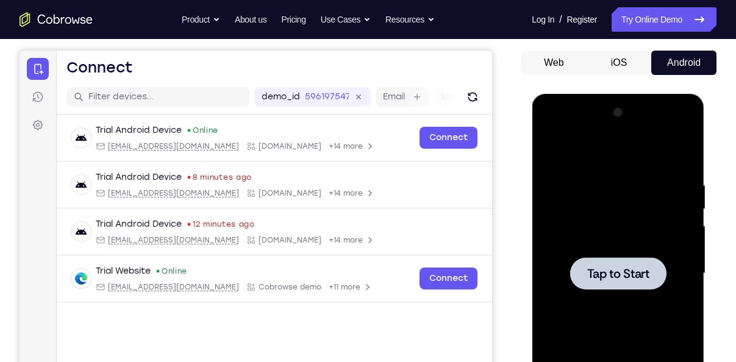
click at [618, 218] on div at bounding box center [618, 273] width 154 height 341
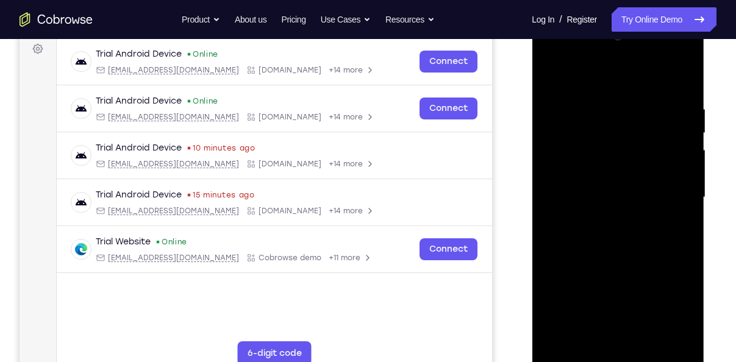
scroll to position [215, 0]
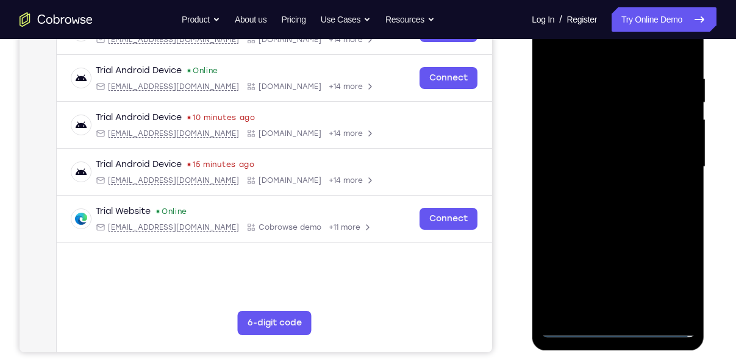
click at [619, 326] on div at bounding box center [618, 166] width 154 height 341
click at [668, 266] on div at bounding box center [618, 166] width 154 height 341
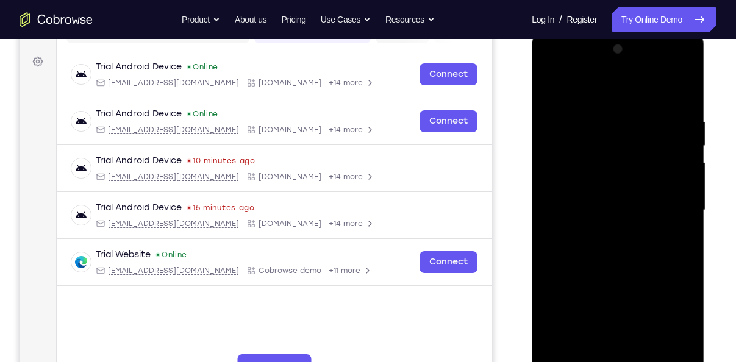
scroll to position [172, 0]
click at [630, 104] on div at bounding box center [618, 209] width 154 height 341
click at [619, 98] on div at bounding box center [618, 209] width 154 height 341
click at [663, 202] on div at bounding box center [618, 209] width 154 height 341
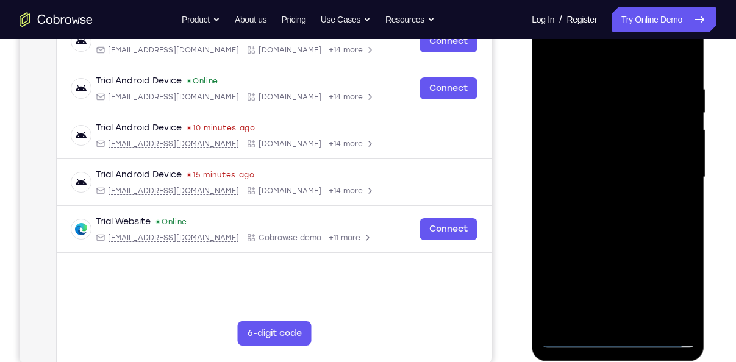
scroll to position [187, 0]
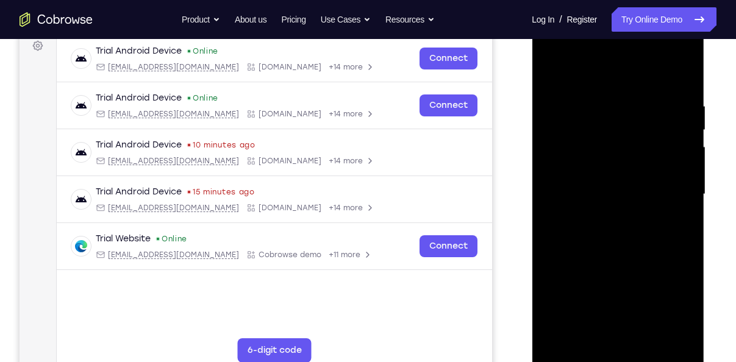
click at [604, 213] on div at bounding box center [618, 194] width 154 height 341
click at [589, 173] on div at bounding box center [618, 194] width 154 height 341
click at [586, 173] on div at bounding box center [618, 194] width 154 height 341
click at [594, 187] on div at bounding box center [618, 194] width 154 height 341
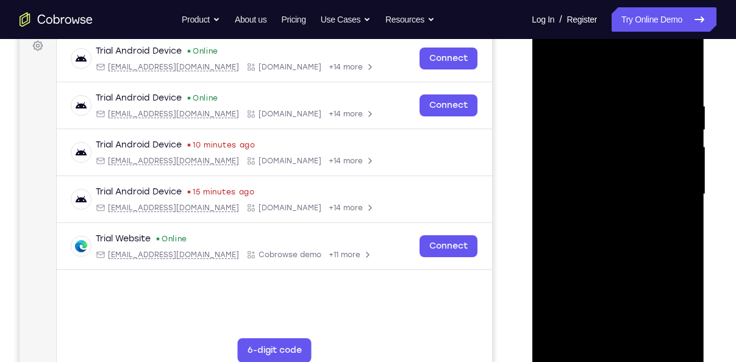
click at [621, 201] on div at bounding box center [618, 194] width 154 height 341
click at [629, 225] on div at bounding box center [618, 194] width 154 height 341
click at [660, 335] on div at bounding box center [618, 194] width 154 height 341
click at [641, 240] on div at bounding box center [618, 194] width 154 height 341
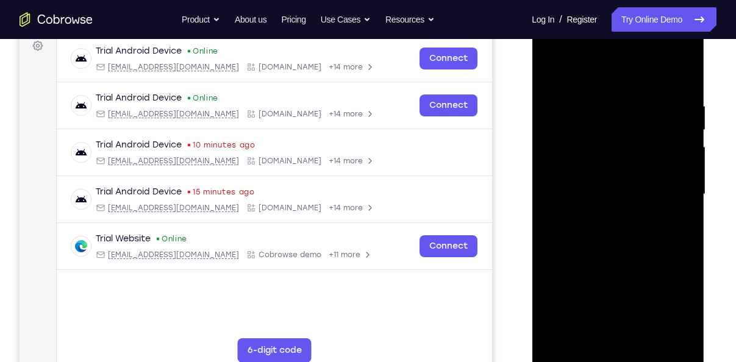
click at [641, 240] on div at bounding box center [618, 194] width 154 height 341
click at [622, 212] on div at bounding box center [618, 194] width 154 height 341
click at [631, 331] on div at bounding box center [618, 194] width 154 height 341
click at [623, 232] on div at bounding box center [618, 194] width 154 height 341
click at [636, 328] on div at bounding box center [618, 194] width 154 height 341
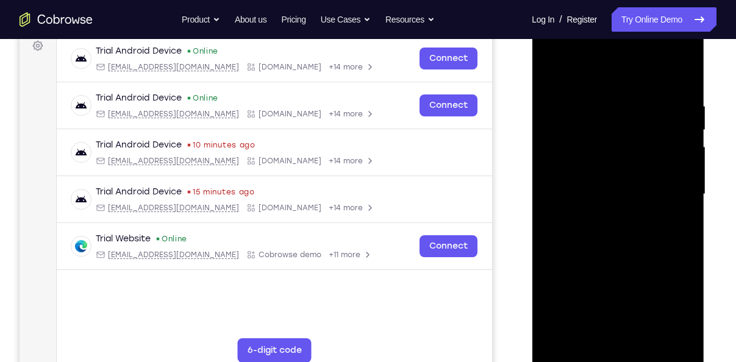
click at [664, 230] on div at bounding box center [618, 194] width 154 height 341
click at [674, 91] on div at bounding box center [618, 194] width 154 height 341
click at [618, 141] on div at bounding box center [618, 194] width 154 height 341
click at [685, 92] on div at bounding box center [618, 194] width 154 height 341
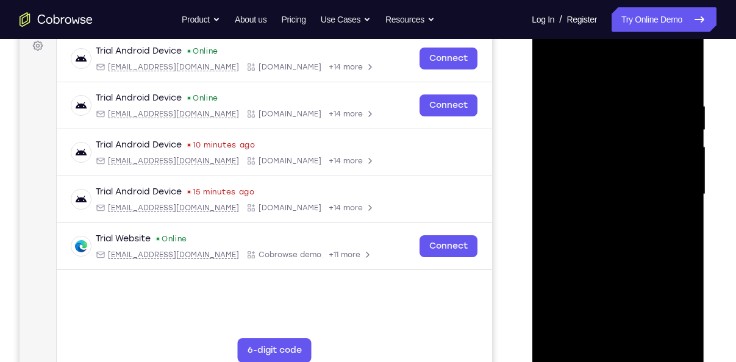
click at [644, 73] on div at bounding box center [618, 194] width 154 height 341
click at [632, 96] on div at bounding box center [618, 194] width 154 height 341
click at [681, 77] on div at bounding box center [618, 194] width 154 height 341
click at [646, 341] on div at bounding box center [618, 194] width 154 height 341
click at [599, 254] on div at bounding box center [618, 194] width 154 height 341
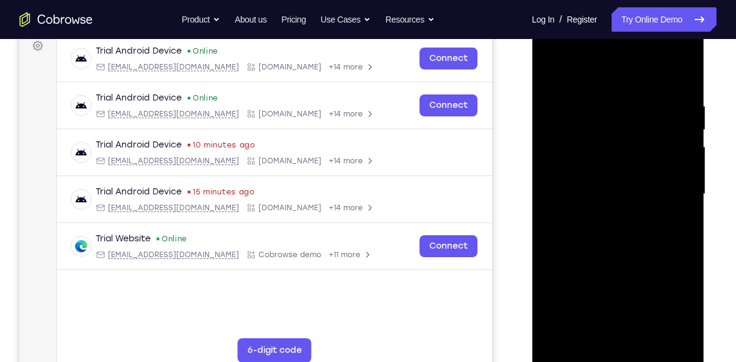
click at [654, 170] on div at bounding box center [618, 194] width 154 height 341
click at [611, 69] on div at bounding box center [618, 194] width 154 height 341
click at [562, 99] on div at bounding box center [618, 194] width 154 height 341
click at [588, 325] on div at bounding box center [618, 194] width 154 height 341
click at [561, 116] on div at bounding box center [618, 194] width 154 height 341
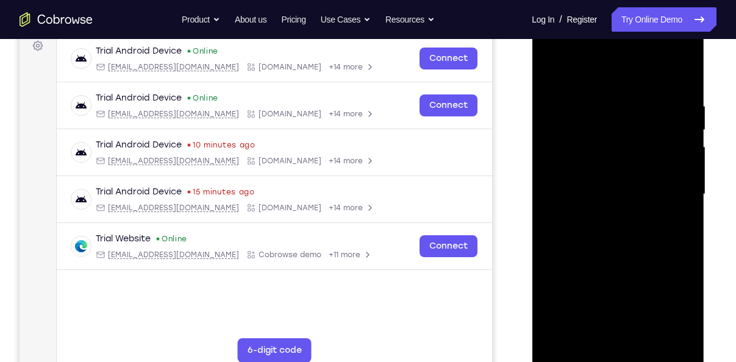
click at [591, 333] on div at bounding box center [618, 194] width 154 height 341
click at [686, 333] on div at bounding box center [618, 194] width 154 height 341
click at [619, 144] on div at bounding box center [618, 194] width 154 height 341
click at [643, 331] on div at bounding box center [618, 194] width 154 height 341
click at [669, 333] on div at bounding box center [618, 194] width 154 height 341
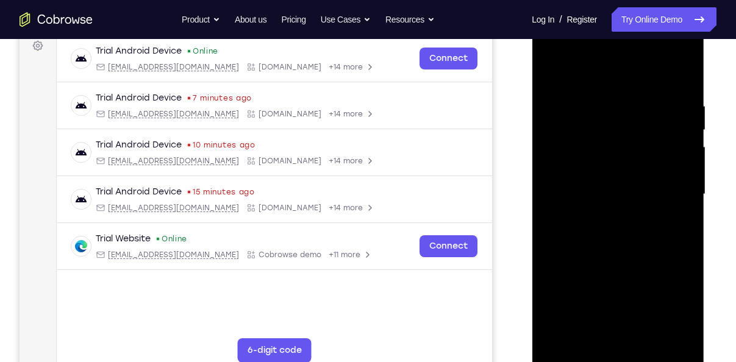
click at [680, 75] on div at bounding box center [618, 194] width 154 height 341
click at [640, 335] on div at bounding box center [618, 194] width 154 height 341
click at [609, 174] on div at bounding box center [618, 194] width 154 height 341
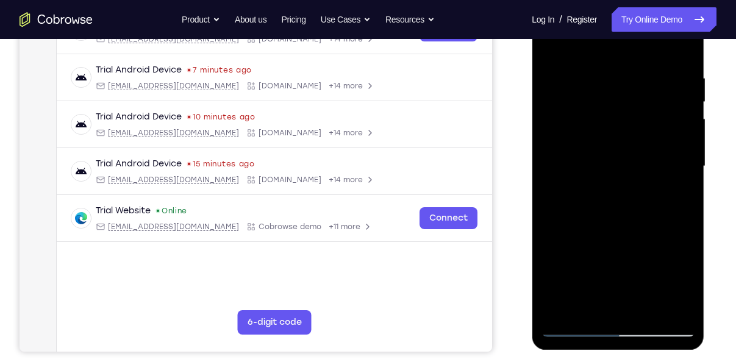
scroll to position [216, 0]
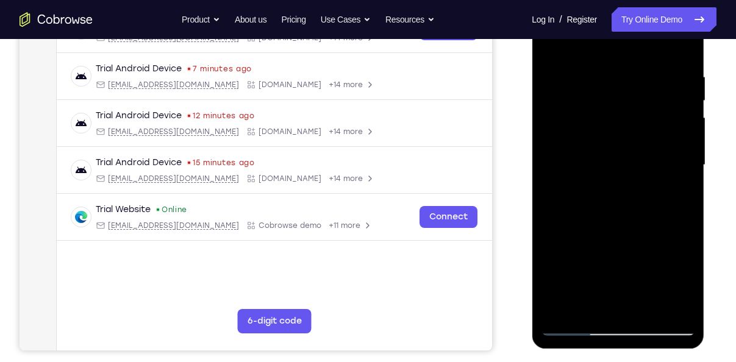
click at [677, 192] on div at bounding box center [618, 165] width 154 height 341
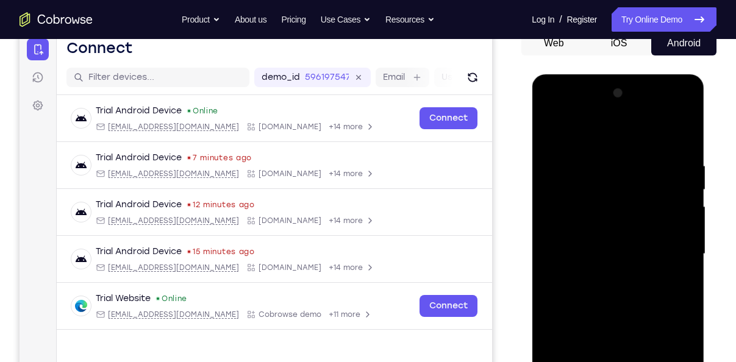
scroll to position [110, 0]
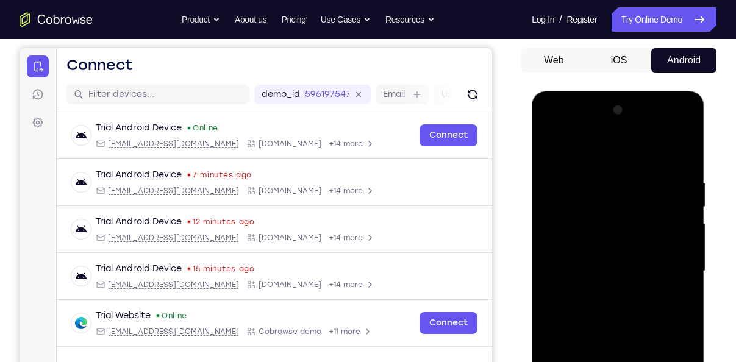
click at [552, 157] on div at bounding box center [618, 271] width 154 height 341
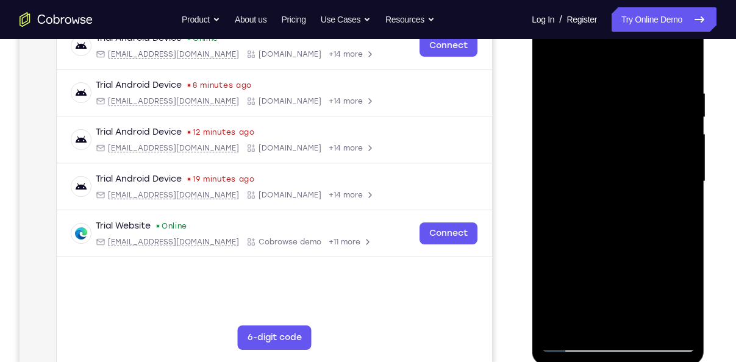
scroll to position [201, 0]
click at [644, 168] on div at bounding box center [618, 180] width 154 height 341
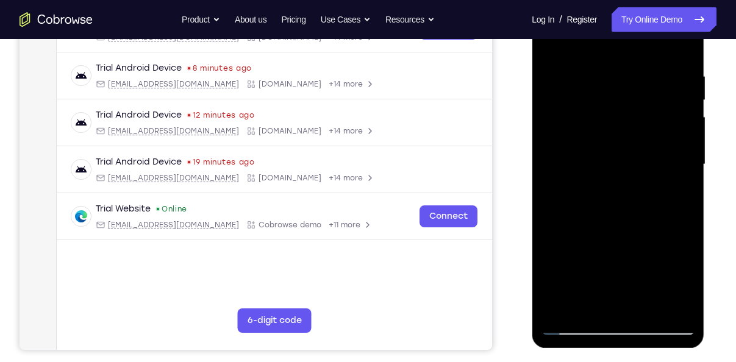
scroll to position [219, 0]
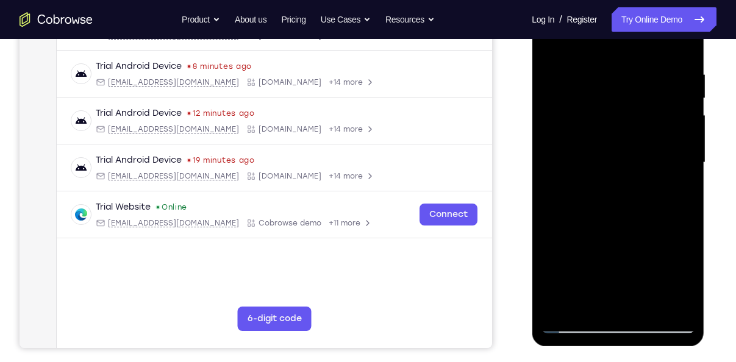
click at [619, 192] on div at bounding box center [618, 162] width 154 height 341
click at [638, 192] on div at bounding box center [618, 162] width 154 height 341
click at [605, 188] on div at bounding box center [618, 162] width 154 height 341
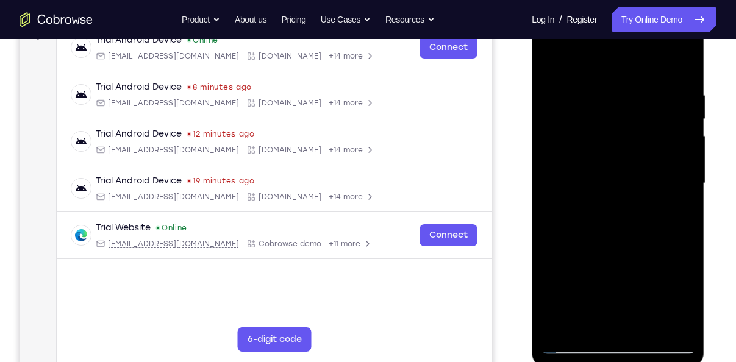
scroll to position [197, 0]
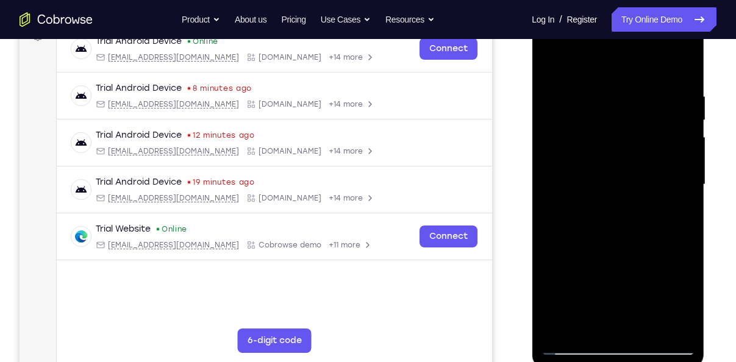
click at [571, 66] on div at bounding box center [618, 184] width 154 height 341
click at [562, 108] on div at bounding box center [618, 184] width 154 height 341
click at [572, 318] on div at bounding box center [618, 184] width 154 height 341
click at [683, 319] on div at bounding box center [618, 184] width 154 height 341
click at [638, 196] on div at bounding box center [618, 184] width 154 height 341
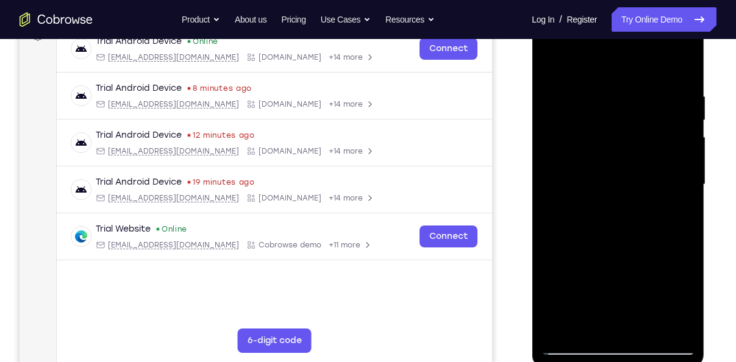
click at [643, 321] on div at bounding box center [618, 184] width 154 height 341
click at [674, 321] on div at bounding box center [618, 184] width 154 height 341
click at [679, 70] on div at bounding box center [618, 184] width 154 height 341
click at [647, 331] on div at bounding box center [618, 184] width 154 height 341
click at [600, 162] on div at bounding box center [618, 184] width 154 height 341
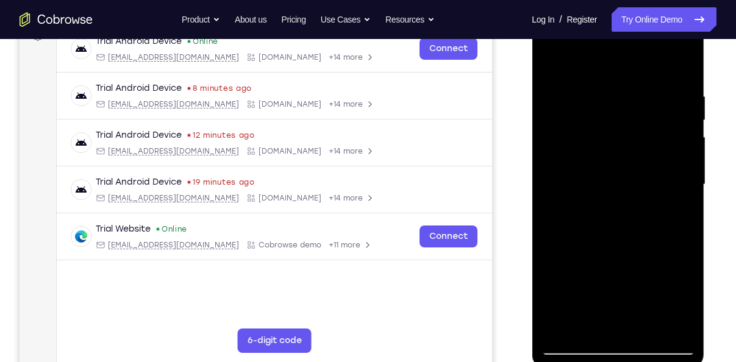
click at [594, 322] on div at bounding box center [618, 184] width 154 height 341
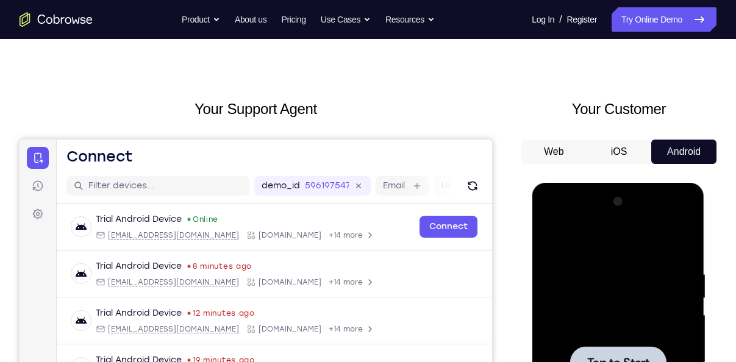
scroll to position [0, 0]
